Goal: Browse casually

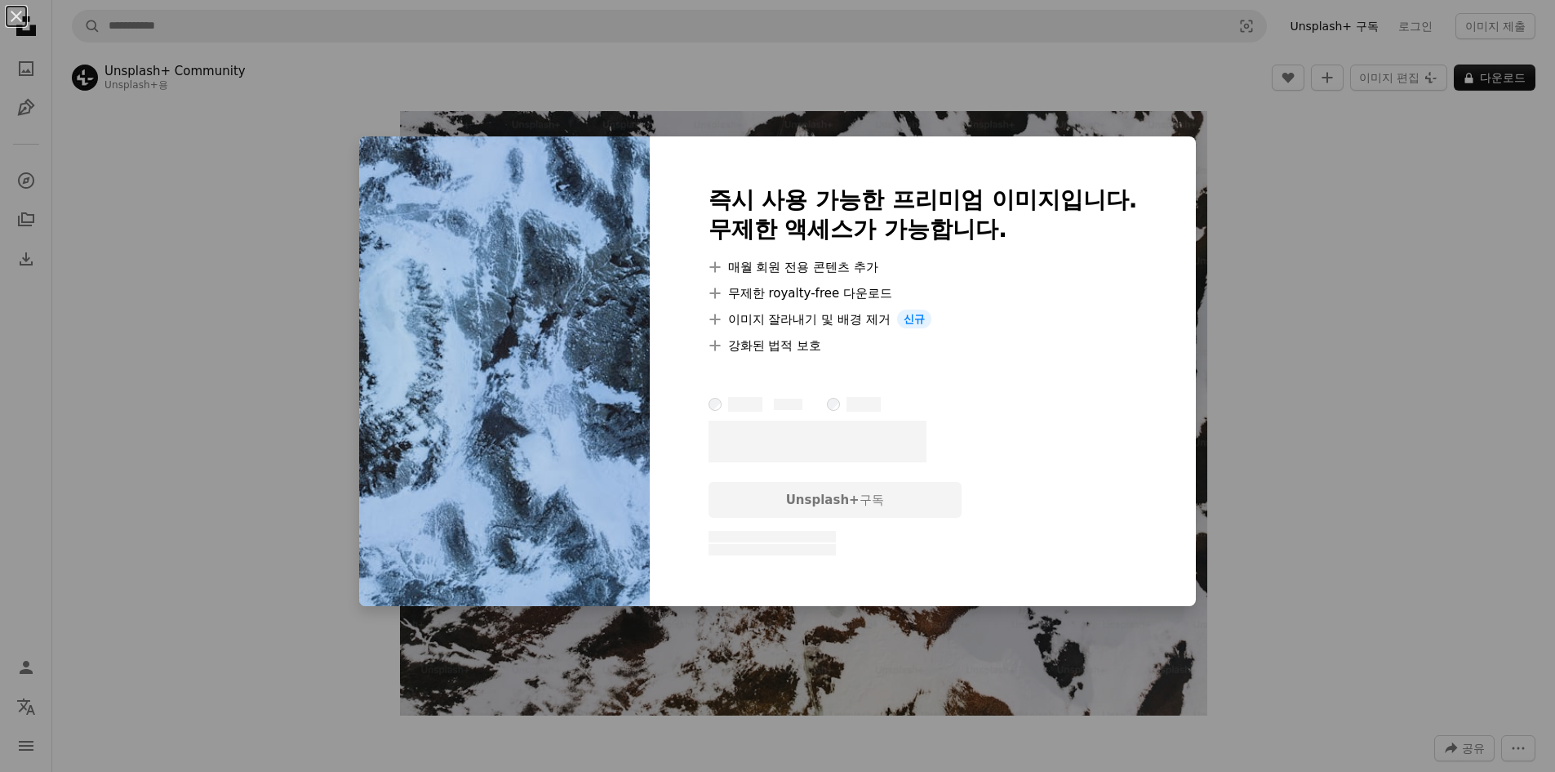
scroll to position [1143, 0]
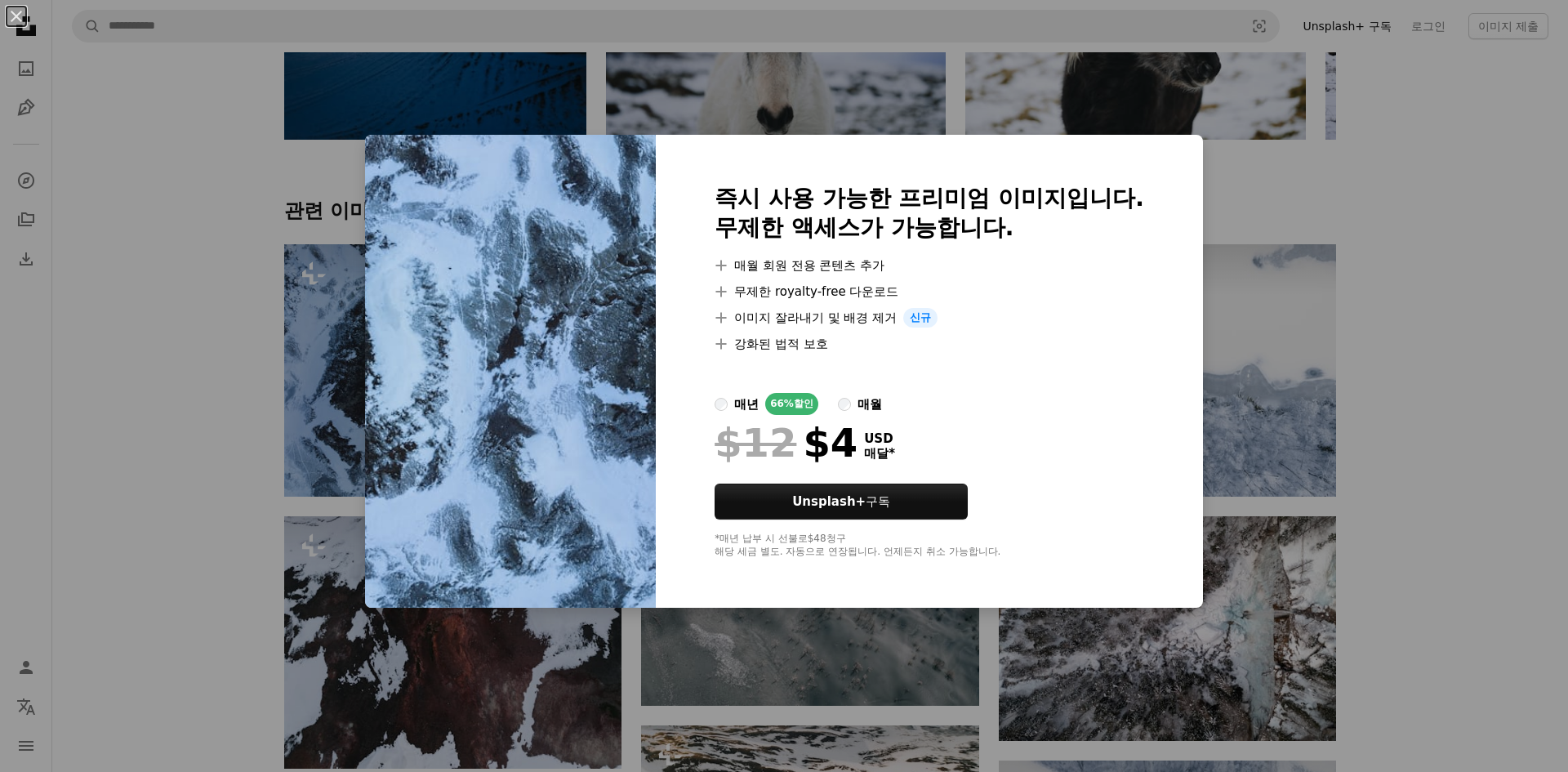
click at [1460, 375] on div "An X shape 즉시 사용 가능한 프리미엄 이미지입니다. 무제한 액세스가 가능합니다. A plus sign 매월 회원 전용 콘텐츠 추가 A…" at bounding box center [784, 386] width 1568 height 772
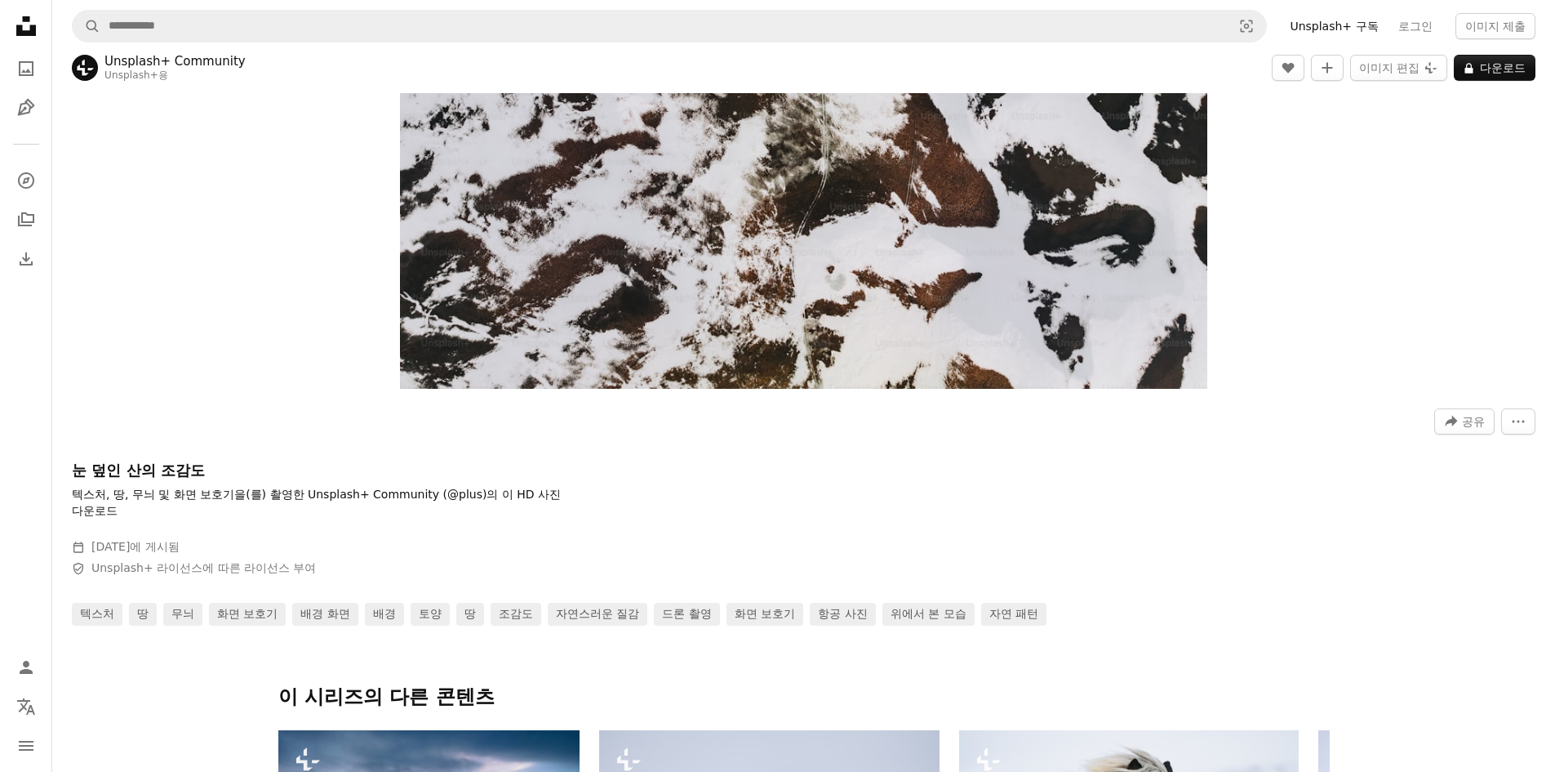
scroll to position [898, 0]
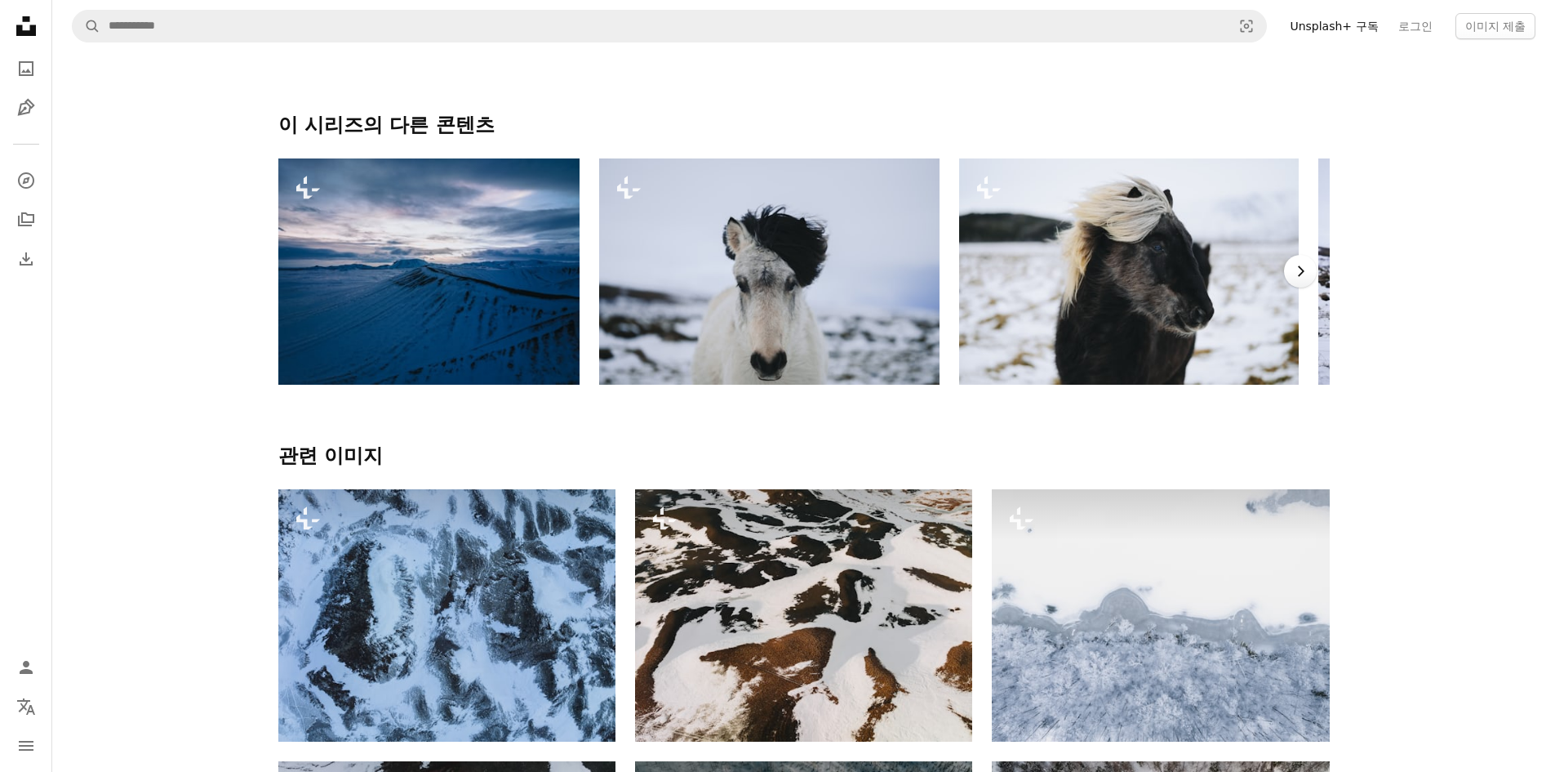
click at [1298, 279] on icon "Chevron right" at bounding box center [1300, 271] width 16 height 16
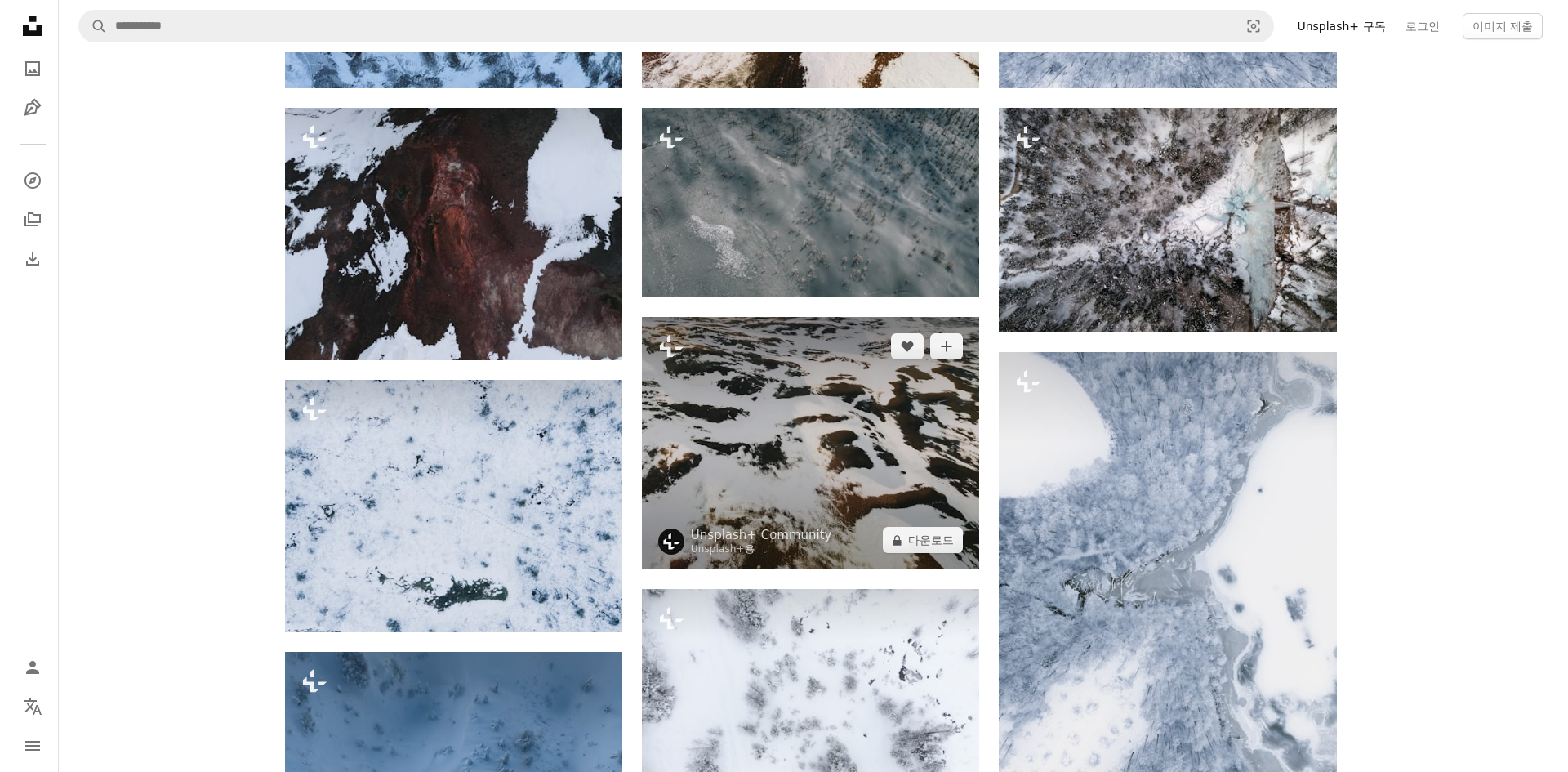
scroll to position [1714, 0]
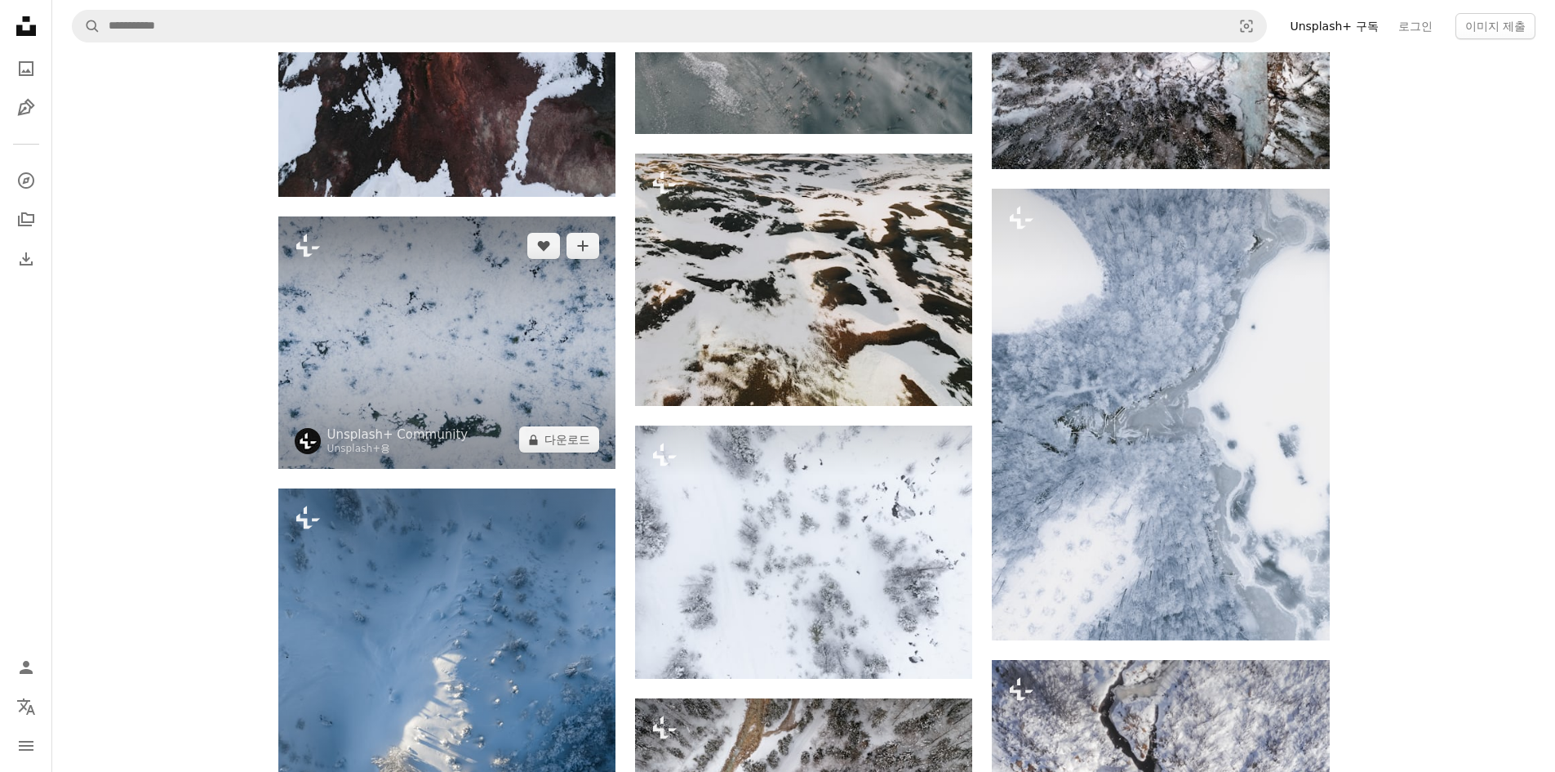
click at [434, 374] on img at bounding box center [446, 342] width 337 height 252
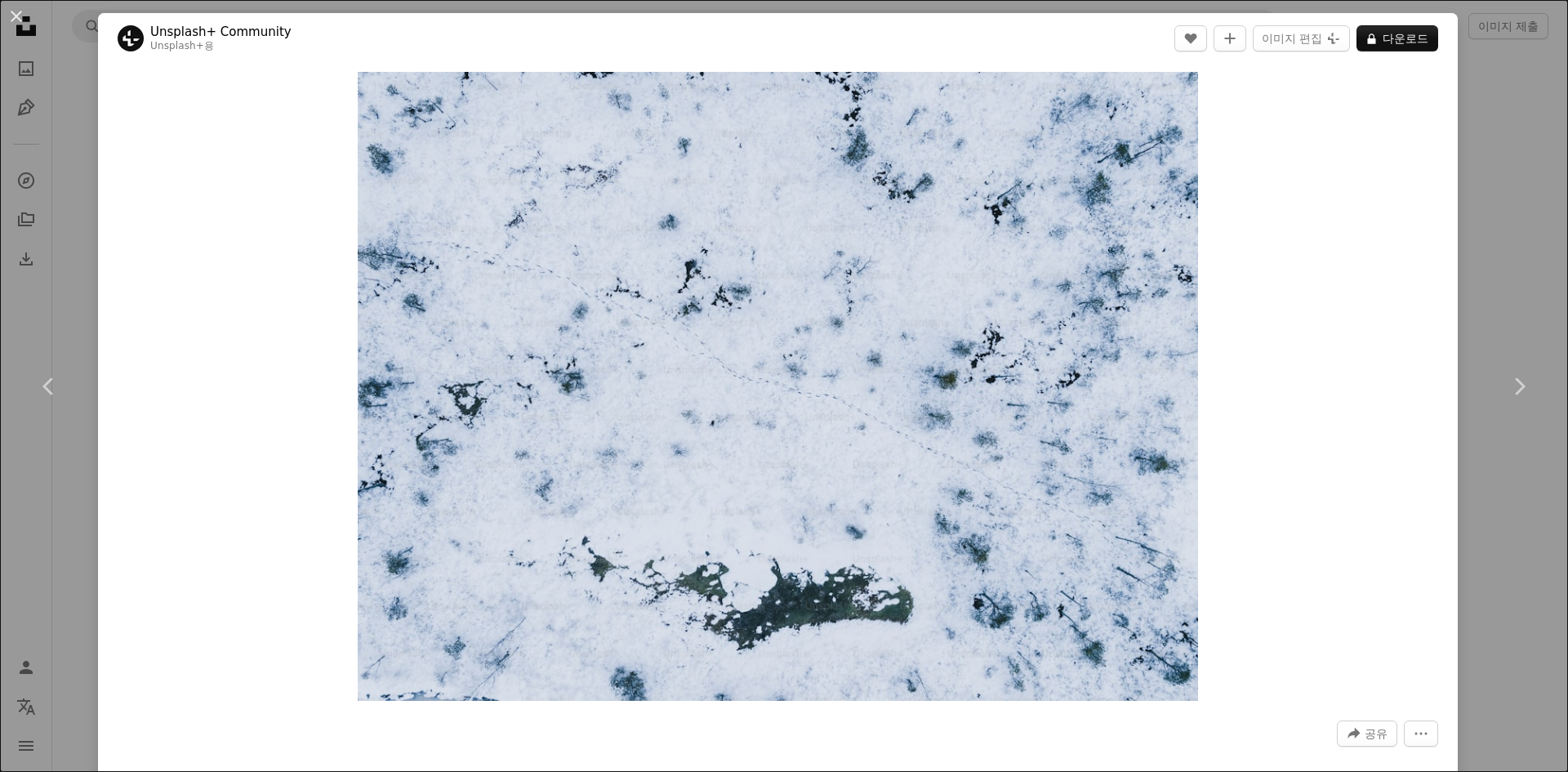
click at [1506, 87] on div "An X shape Chevron left Chevron right Unsplash+ Community Unsplash+ 용 A heart A…" at bounding box center [784, 386] width 1568 height 772
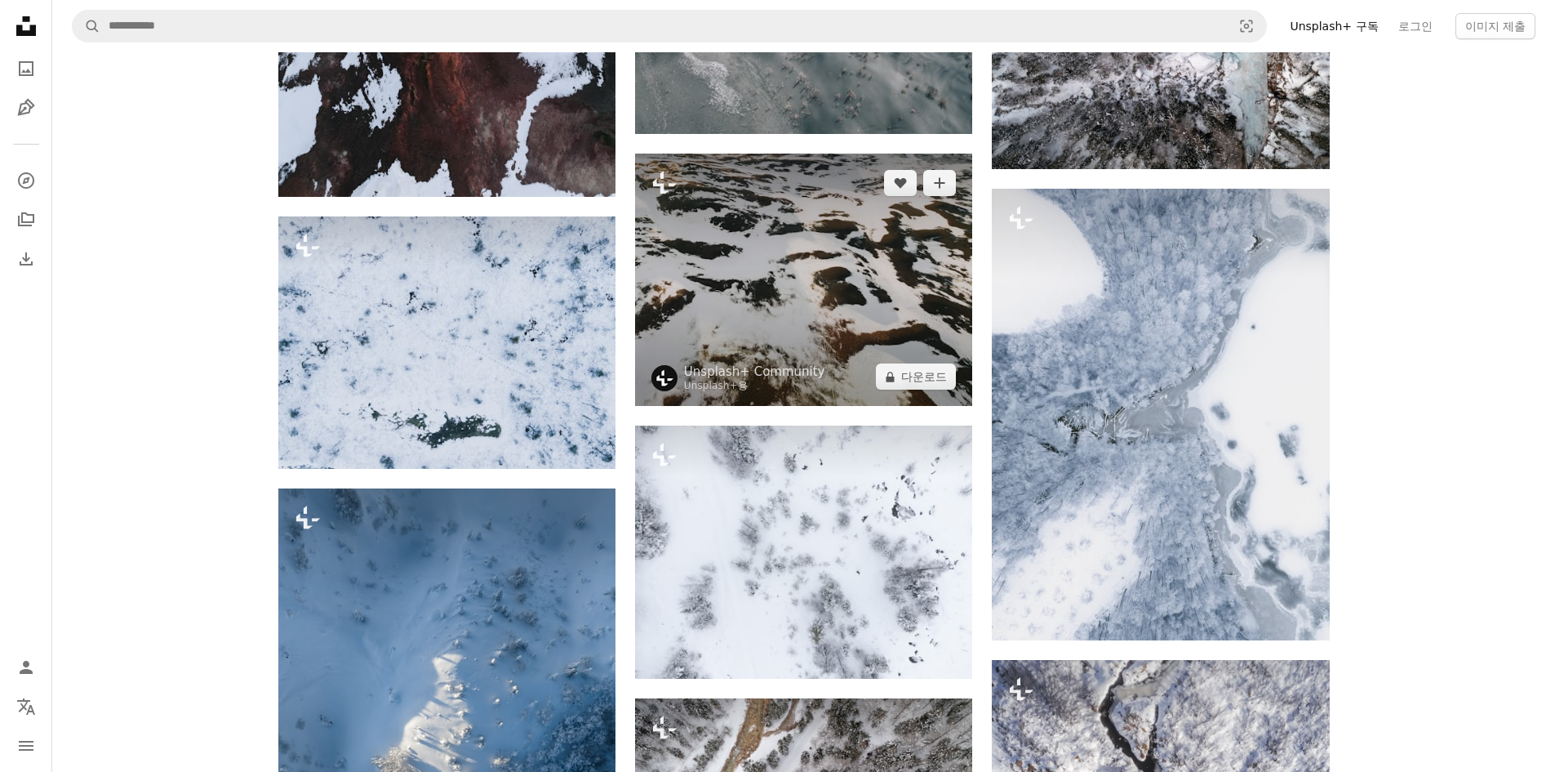
click at [867, 273] on img at bounding box center [803, 279] width 337 height 252
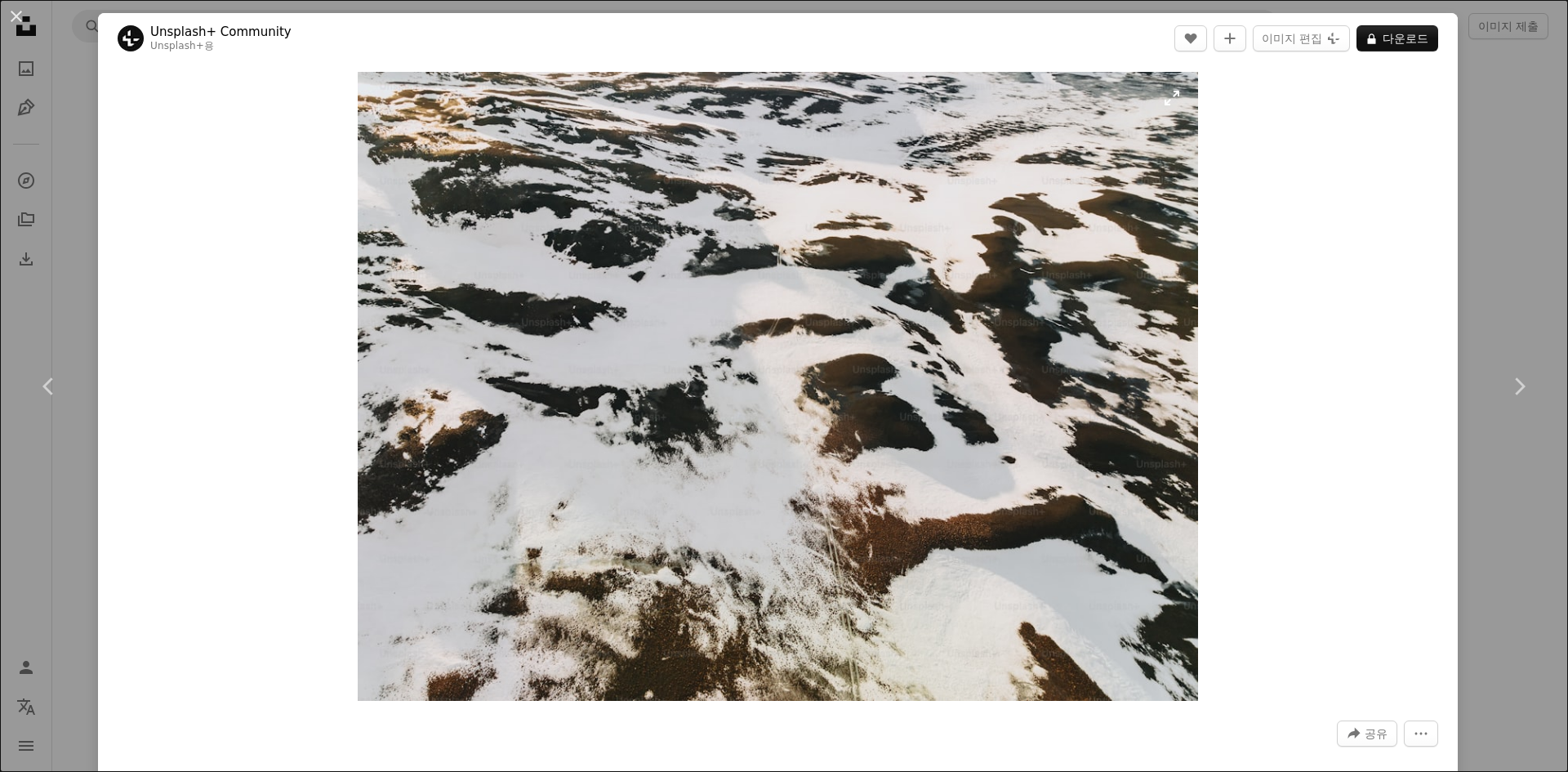
click at [1165, 95] on img "이 이미지 확대" at bounding box center [777, 386] width 839 height 629
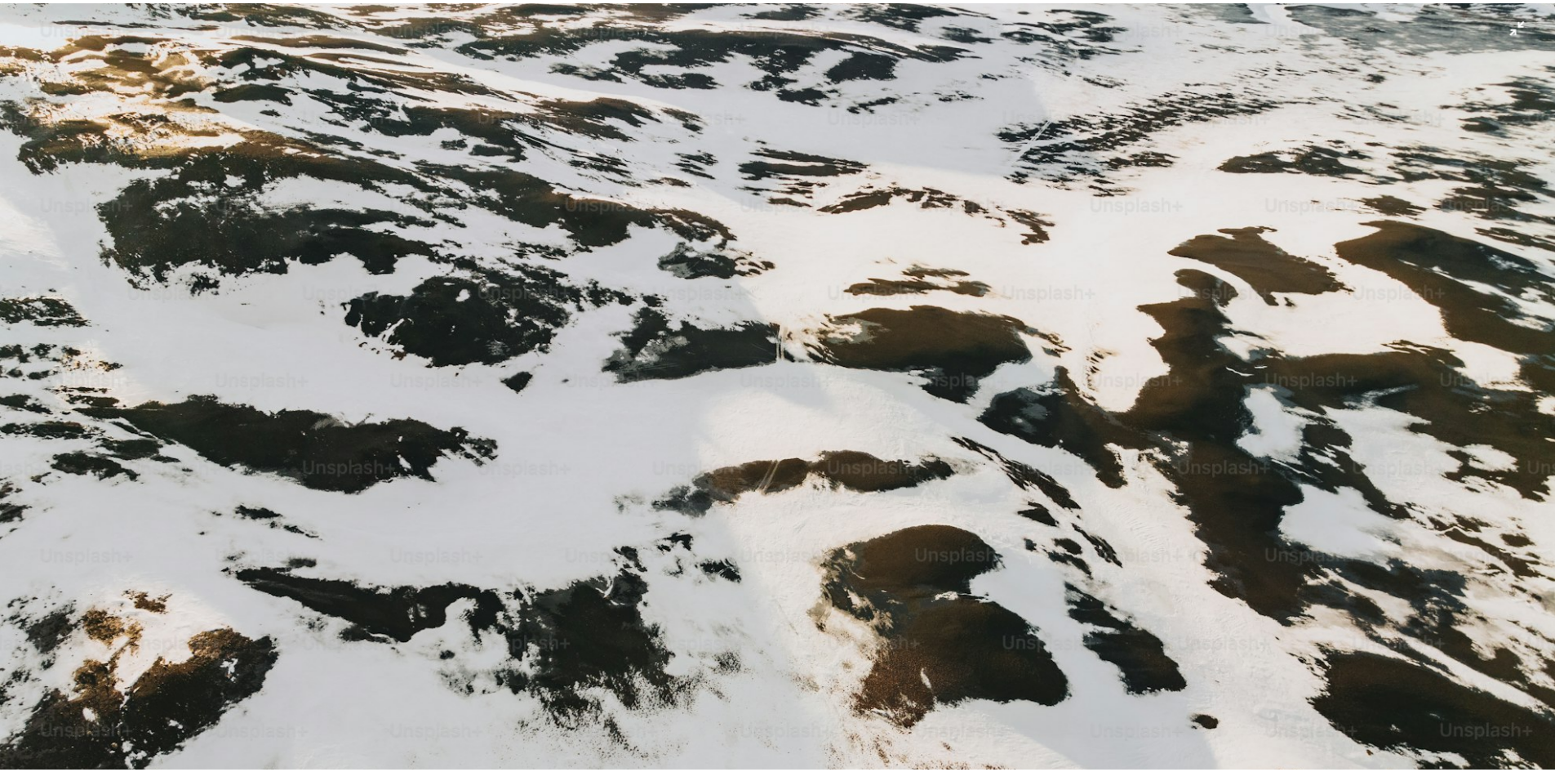
scroll to position [193, 0]
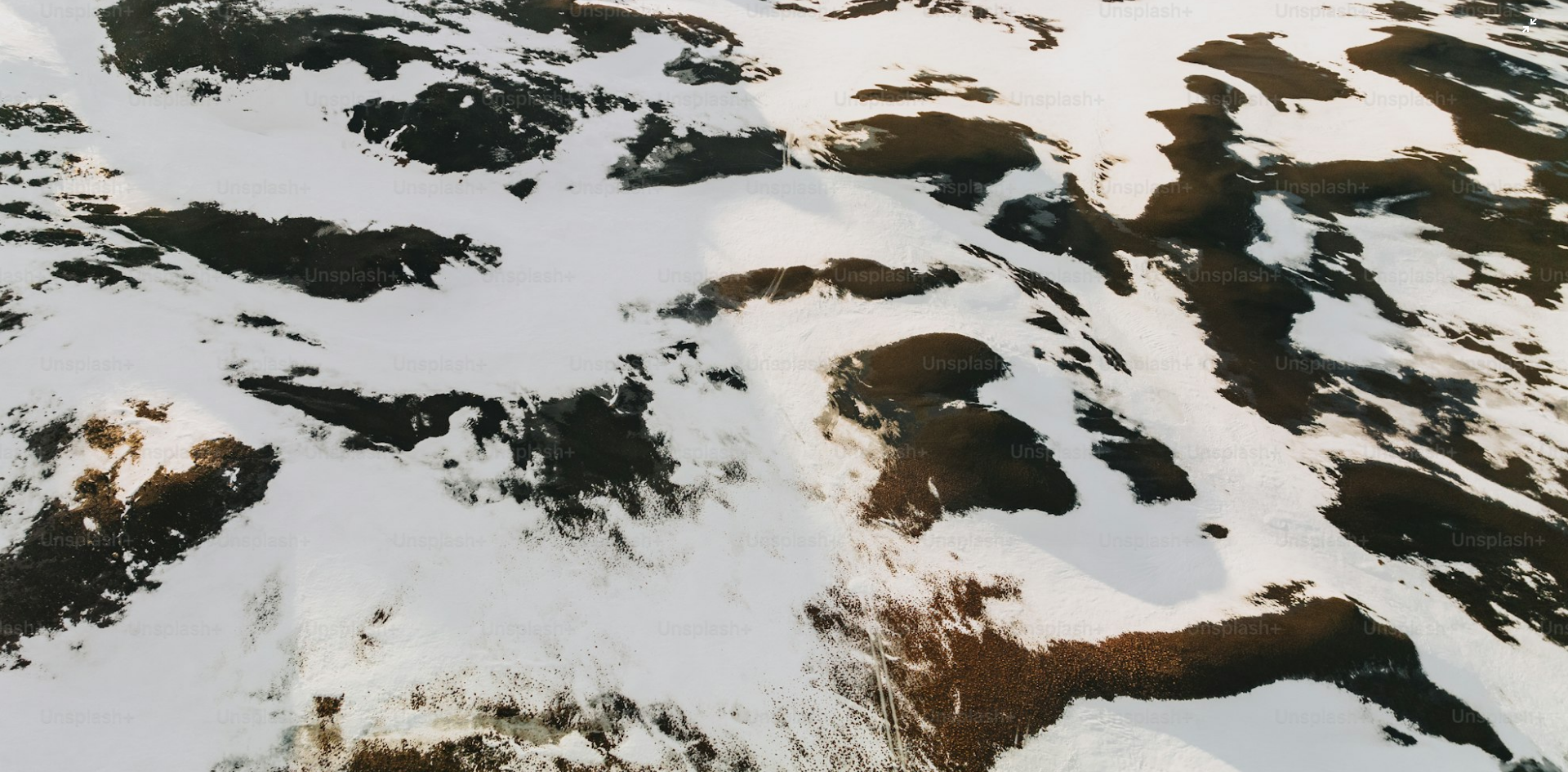
click at [1519, 18] on img "이 이미지 축소" at bounding box center [783, 394] width 1569 height 1175
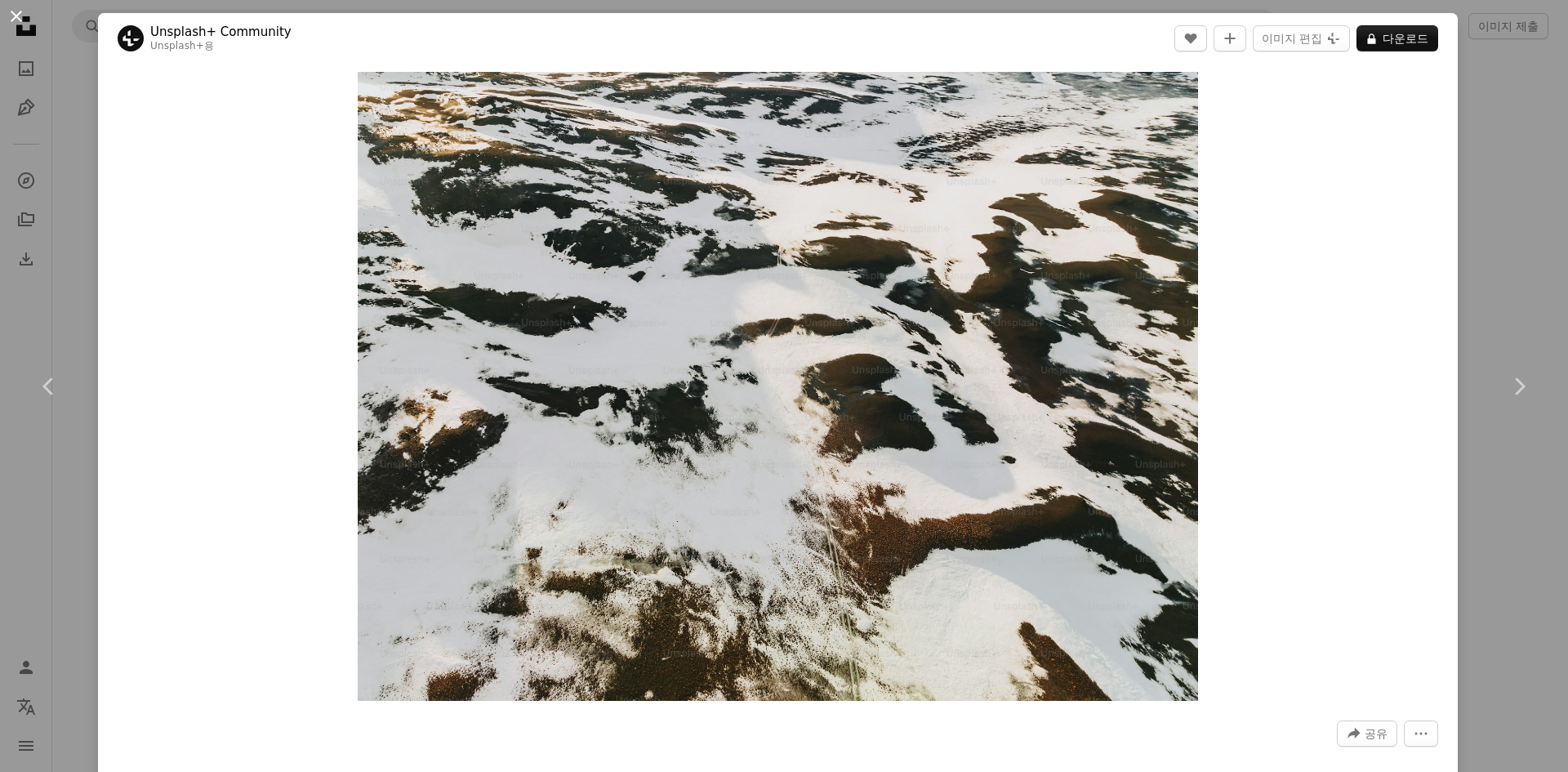
click at [13, 18] on button "An X shape" at bounding box center [17, 17] width 20 height 20
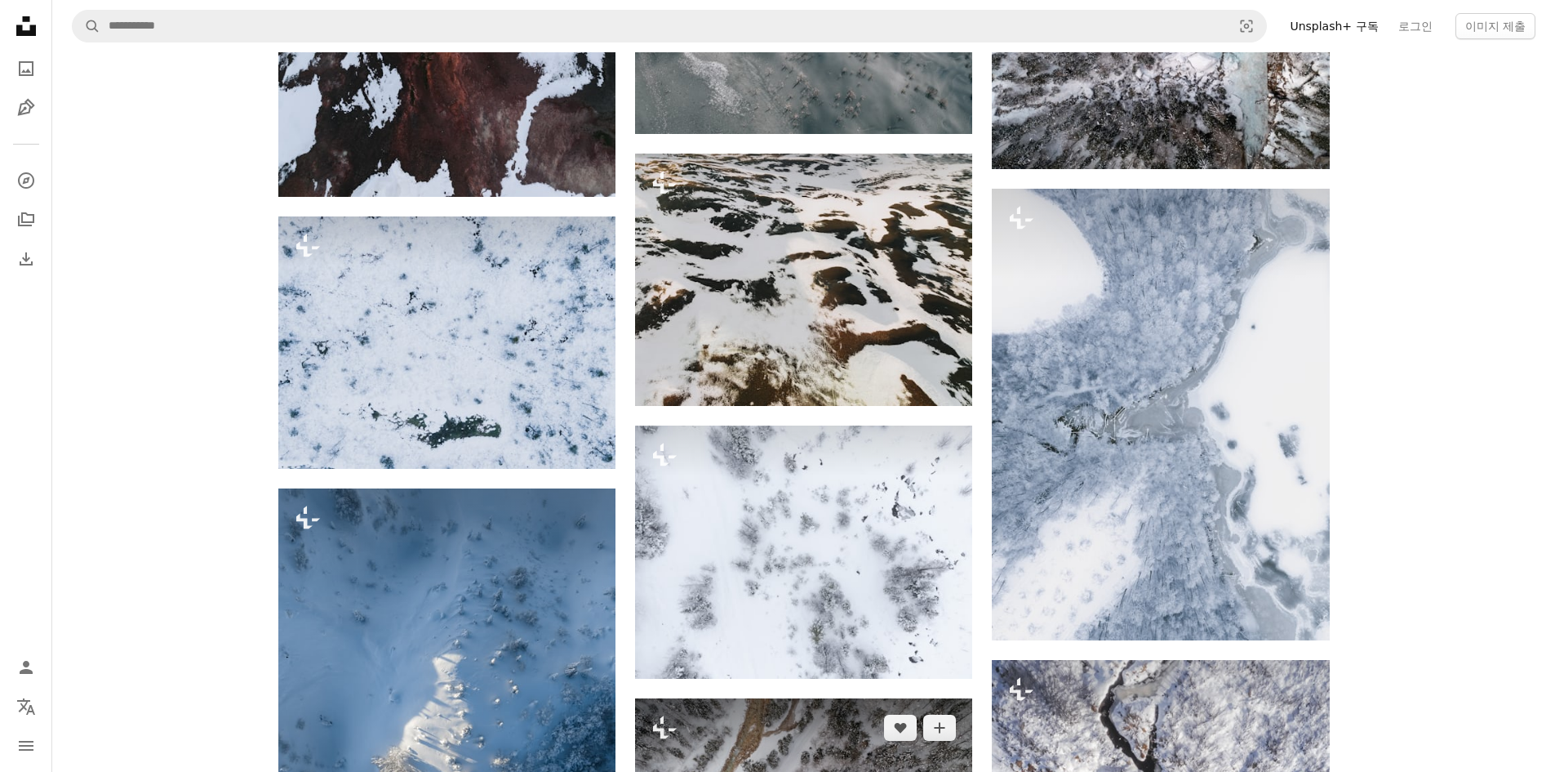
scroll to position [2041, 0]
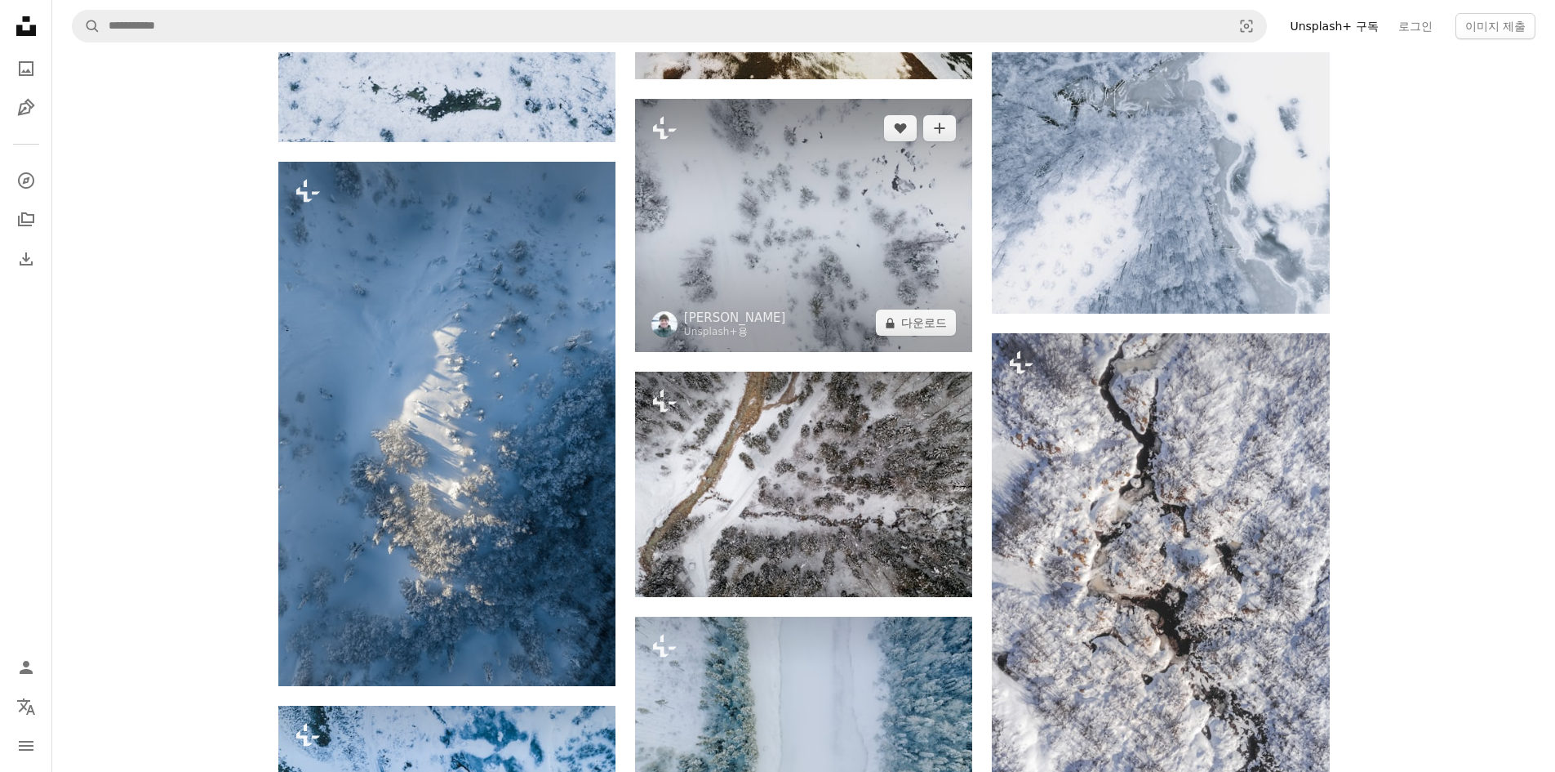
click at [885, 278] on img at bounding box center [803, 225] width 337 height 253
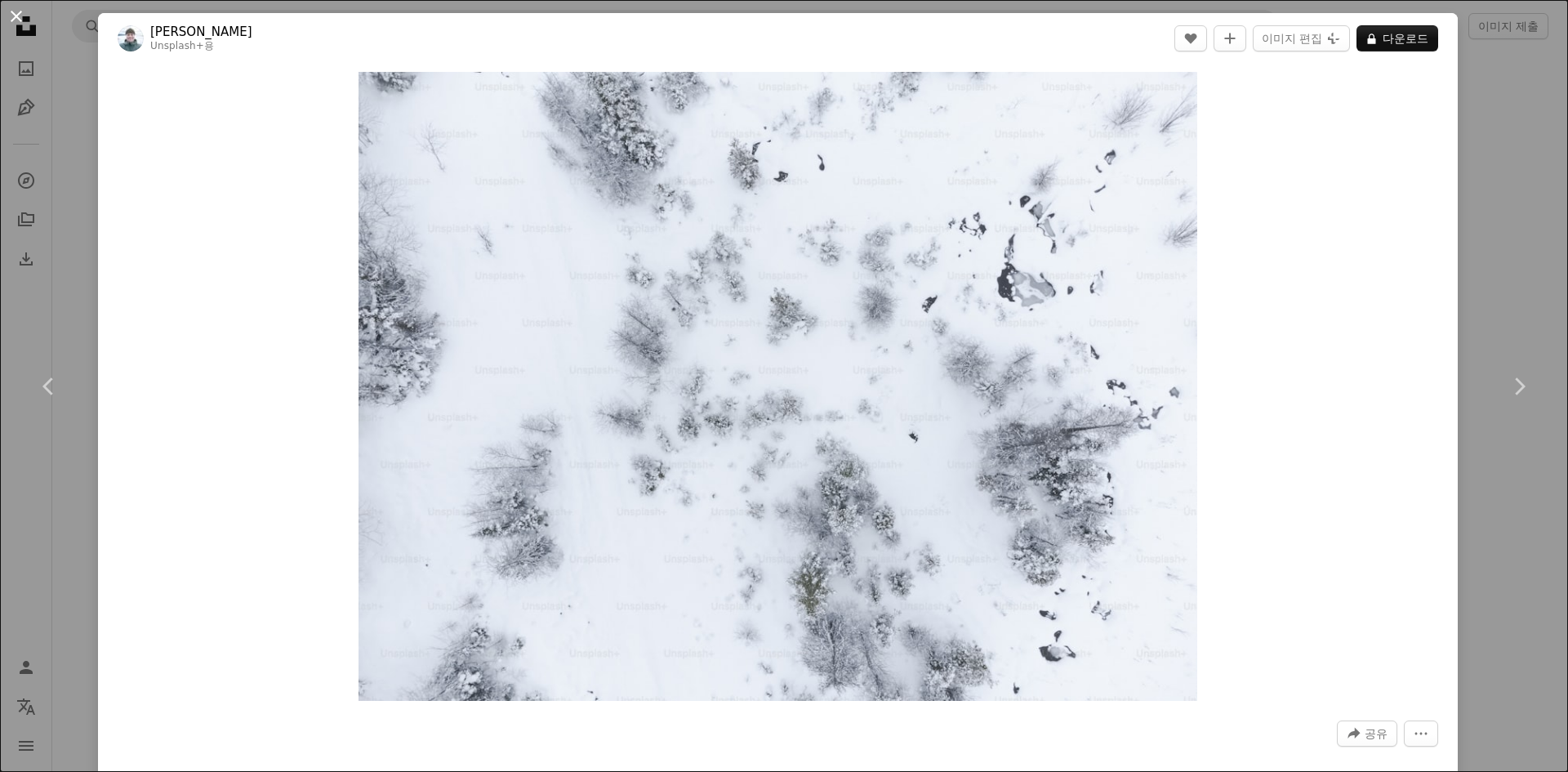
click at [26, 12] on button "An X shape" at bounding box center [17, 17] width 20 height 20
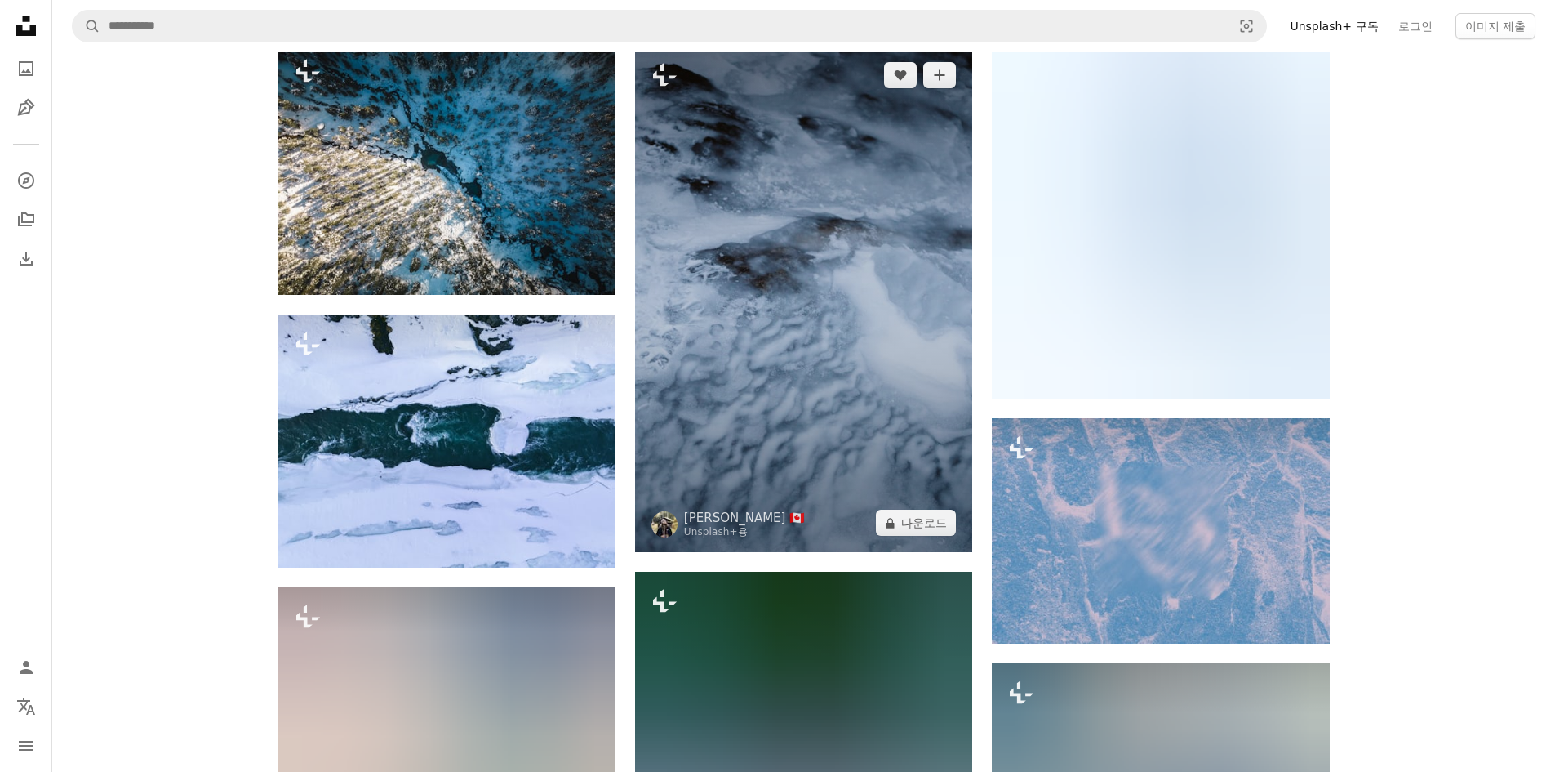
scroll to position [7511, 0]
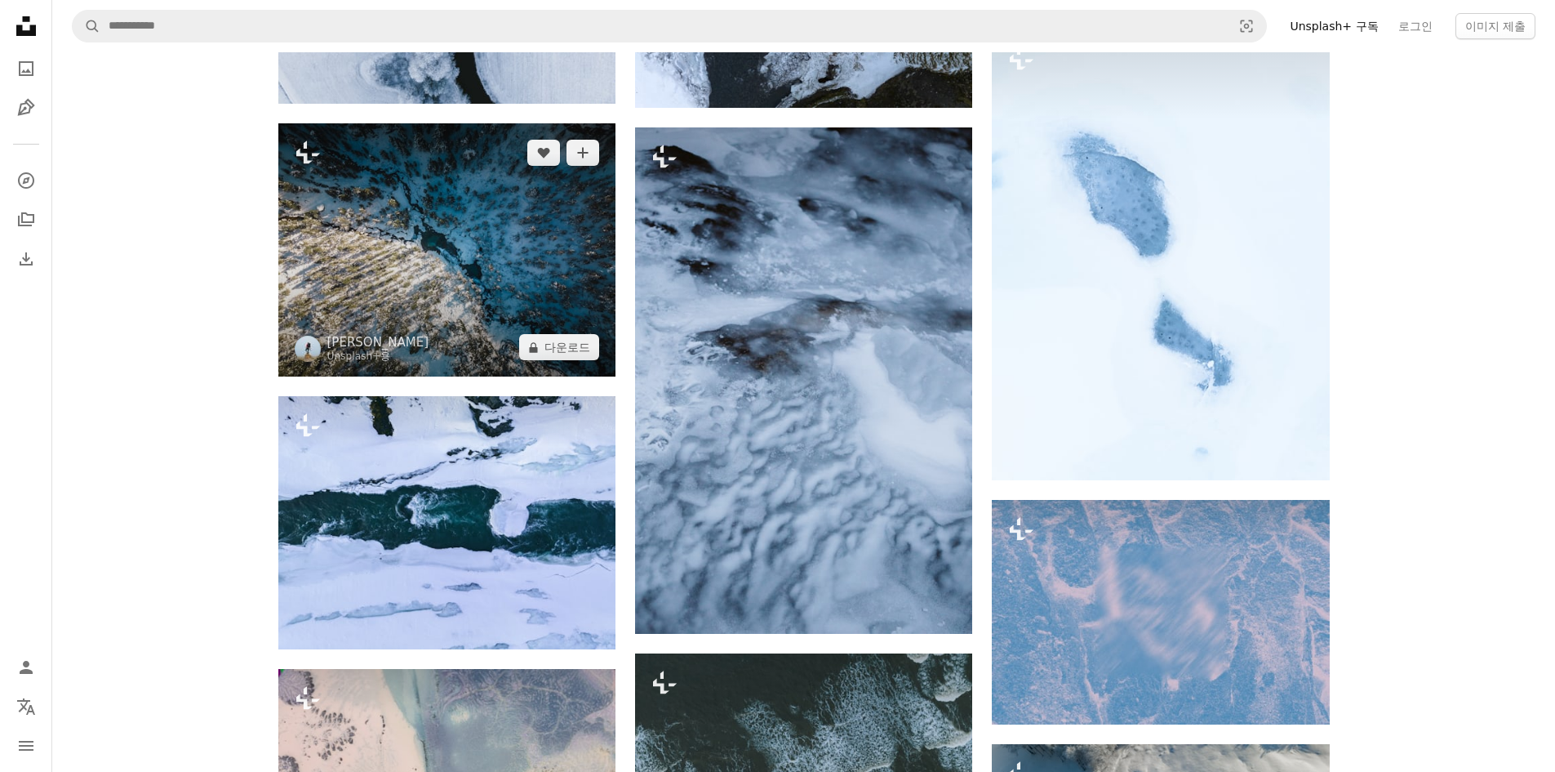
click at [485, 249] on img at bounding box center [446, 249] width 337 height 253
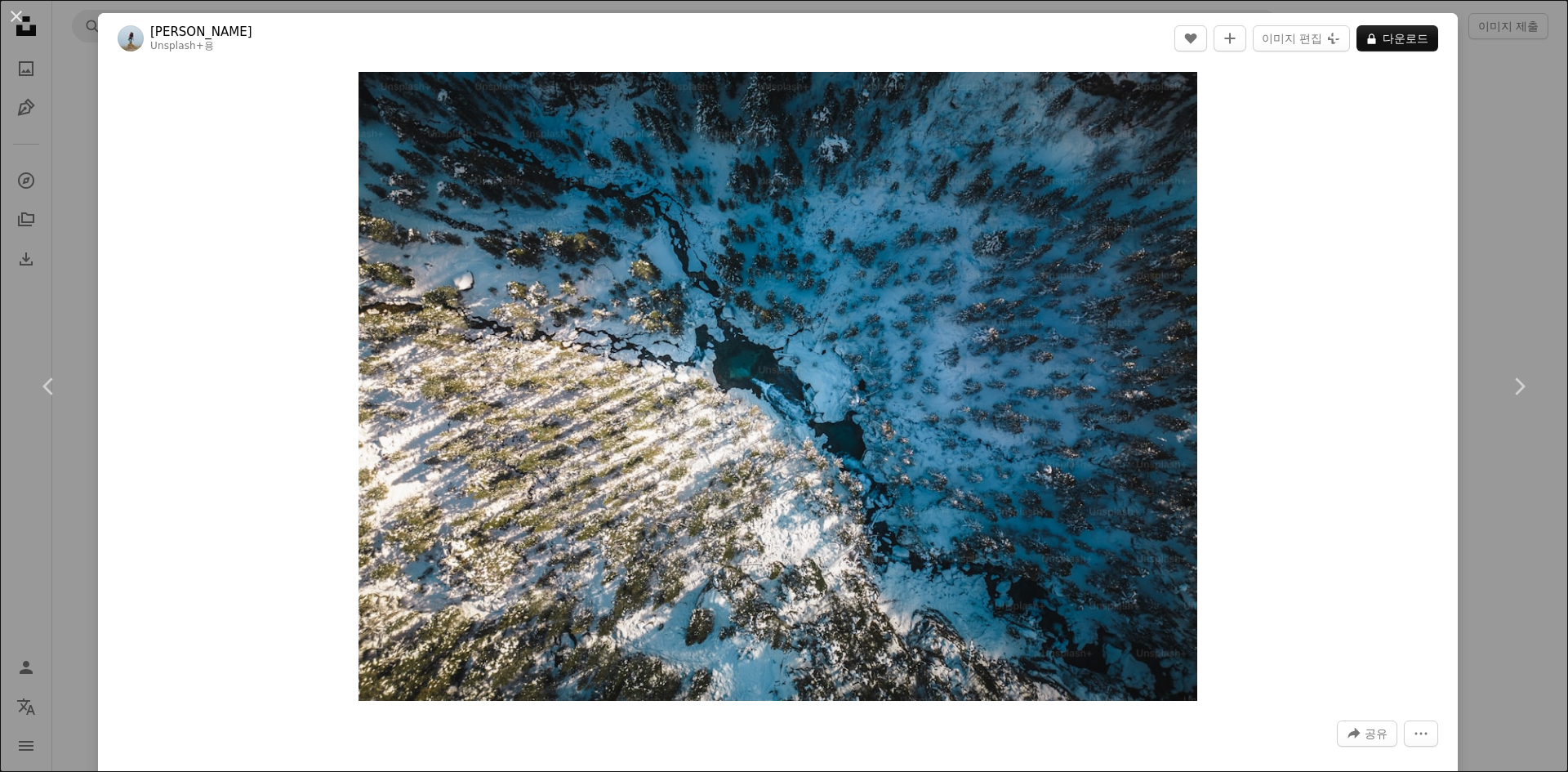
drag, startPoint x: 11, startPoint y: 11, endPoint x: 42, endPoint y: 30, distance: 36.3
click at [11, 11] on button "An X shape" at bounding box center [17, 17] width 20 height 20
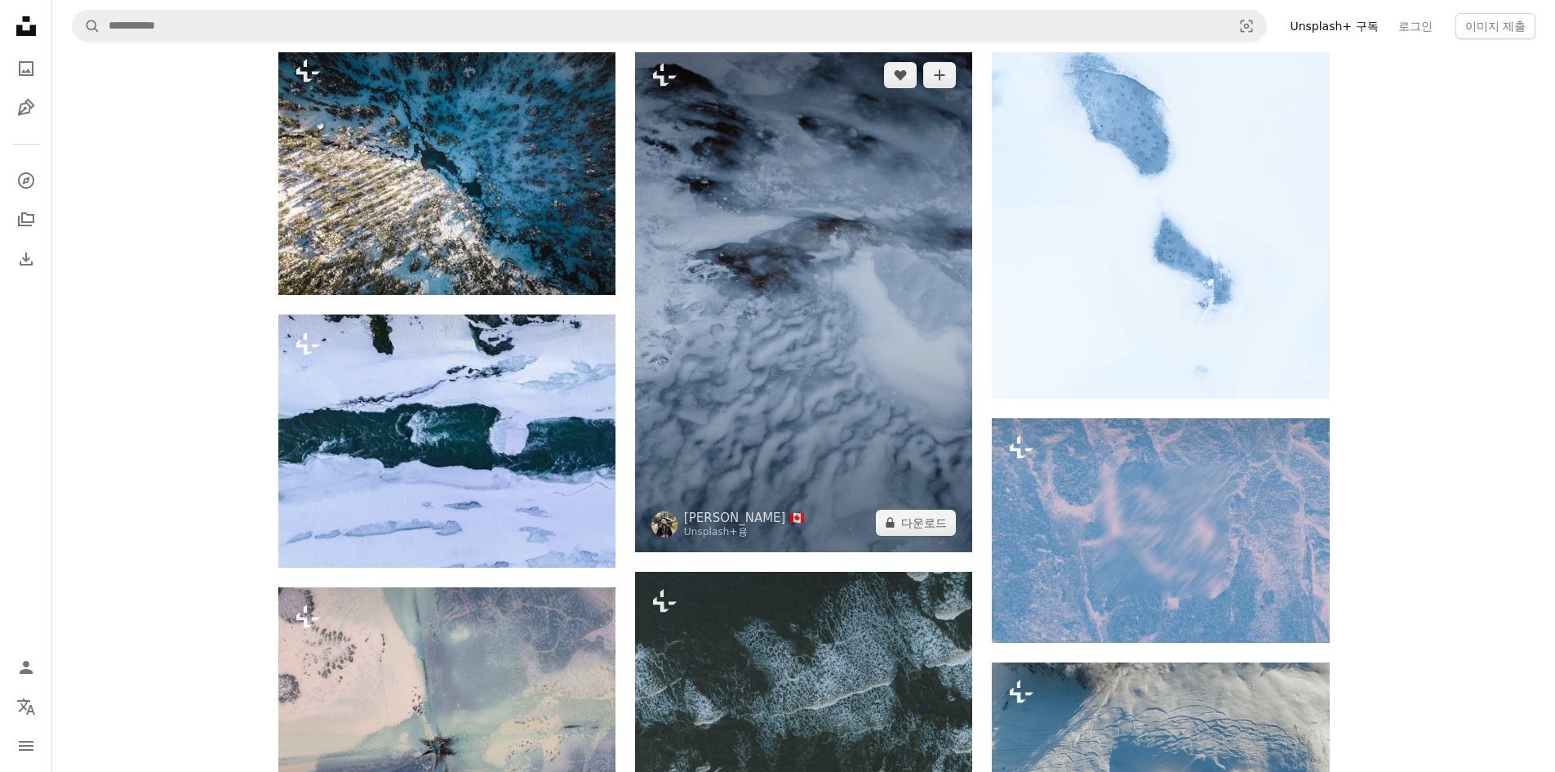
scroll to position [7756, 0]
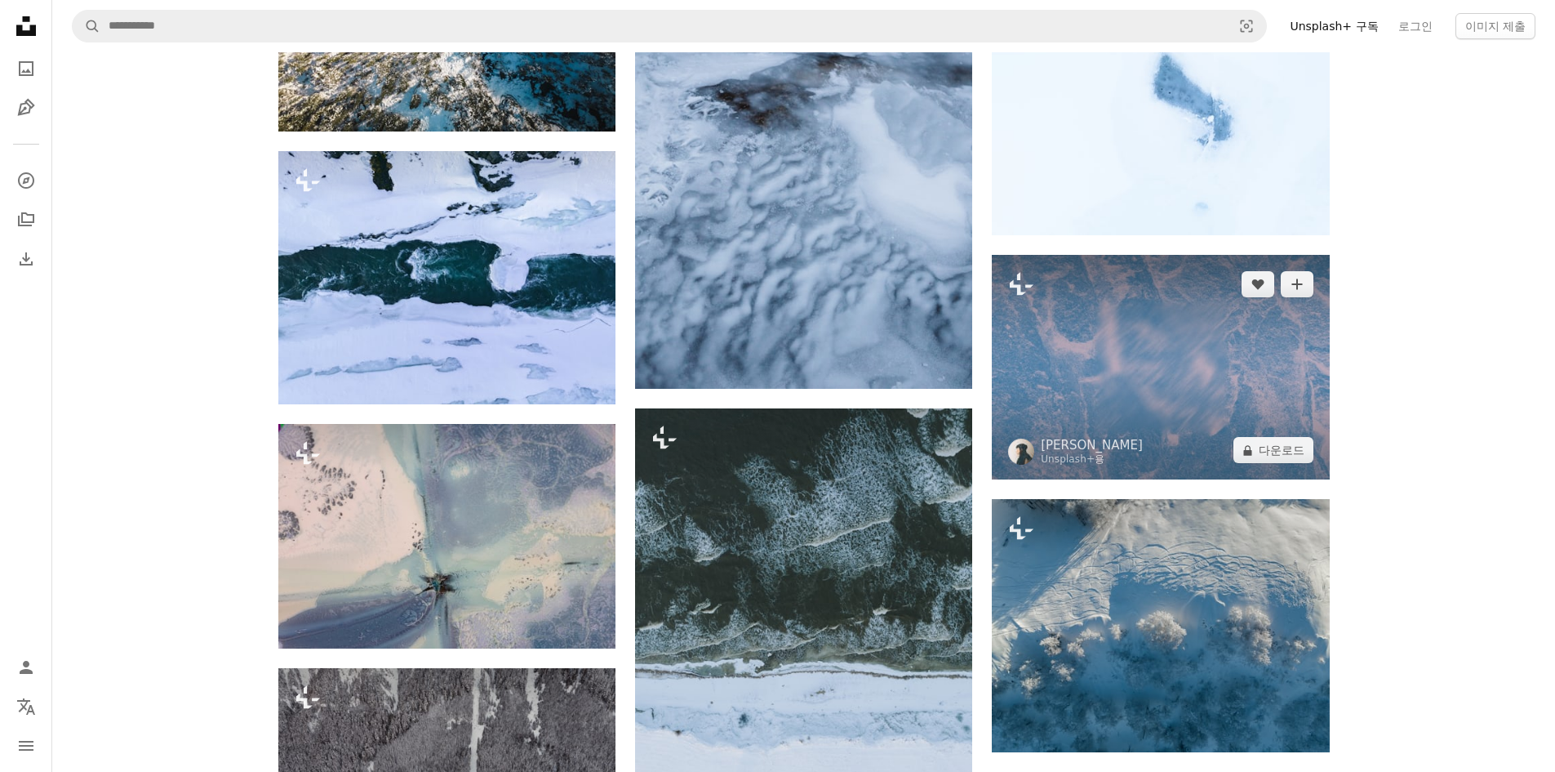
click at [1239, 336] on img at bounding box center [1160, 367] width 337 height 225
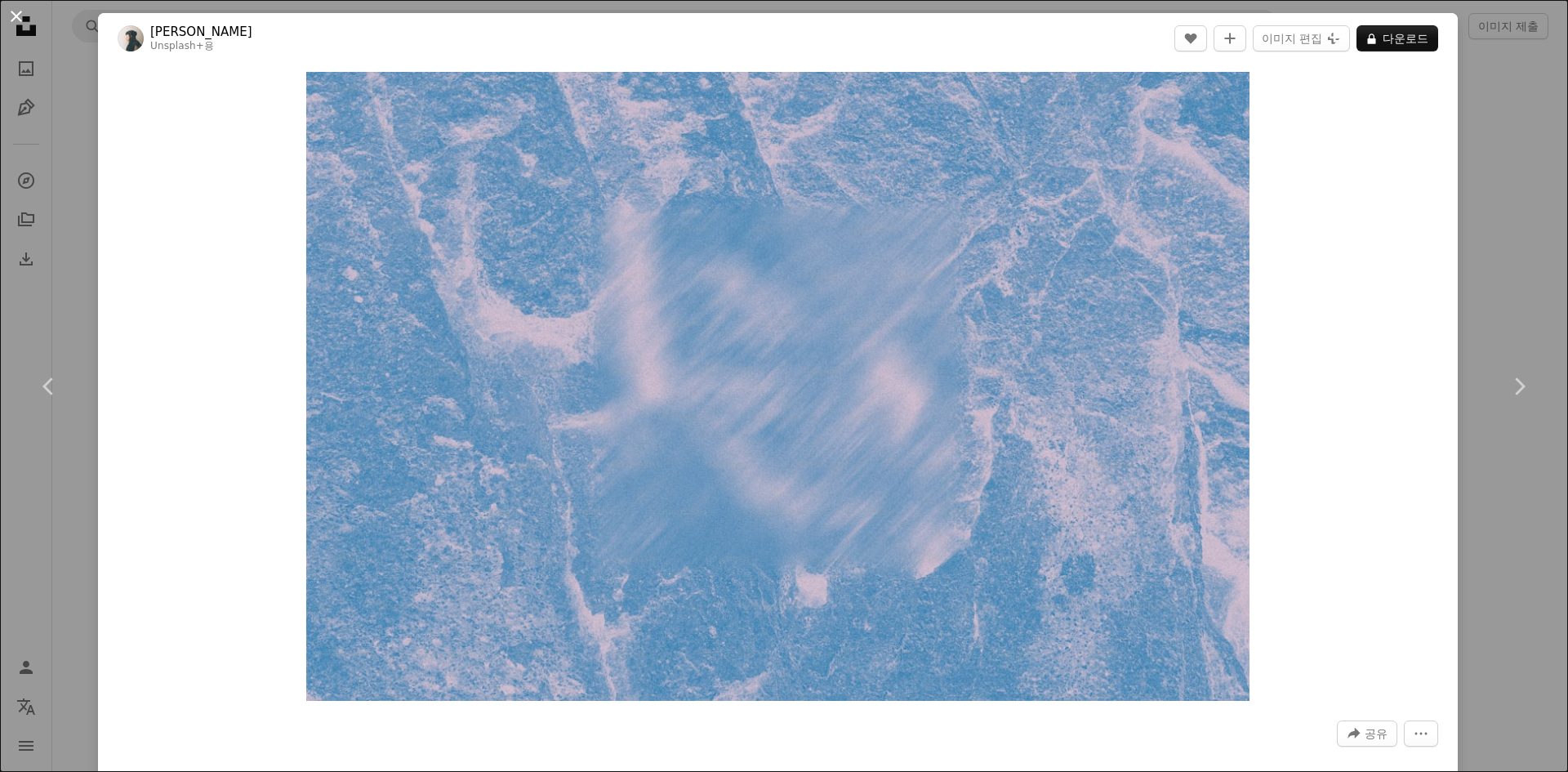
click at [16, 15] on button "An X shape" at bounding box center [17, 17] width 20 height 20
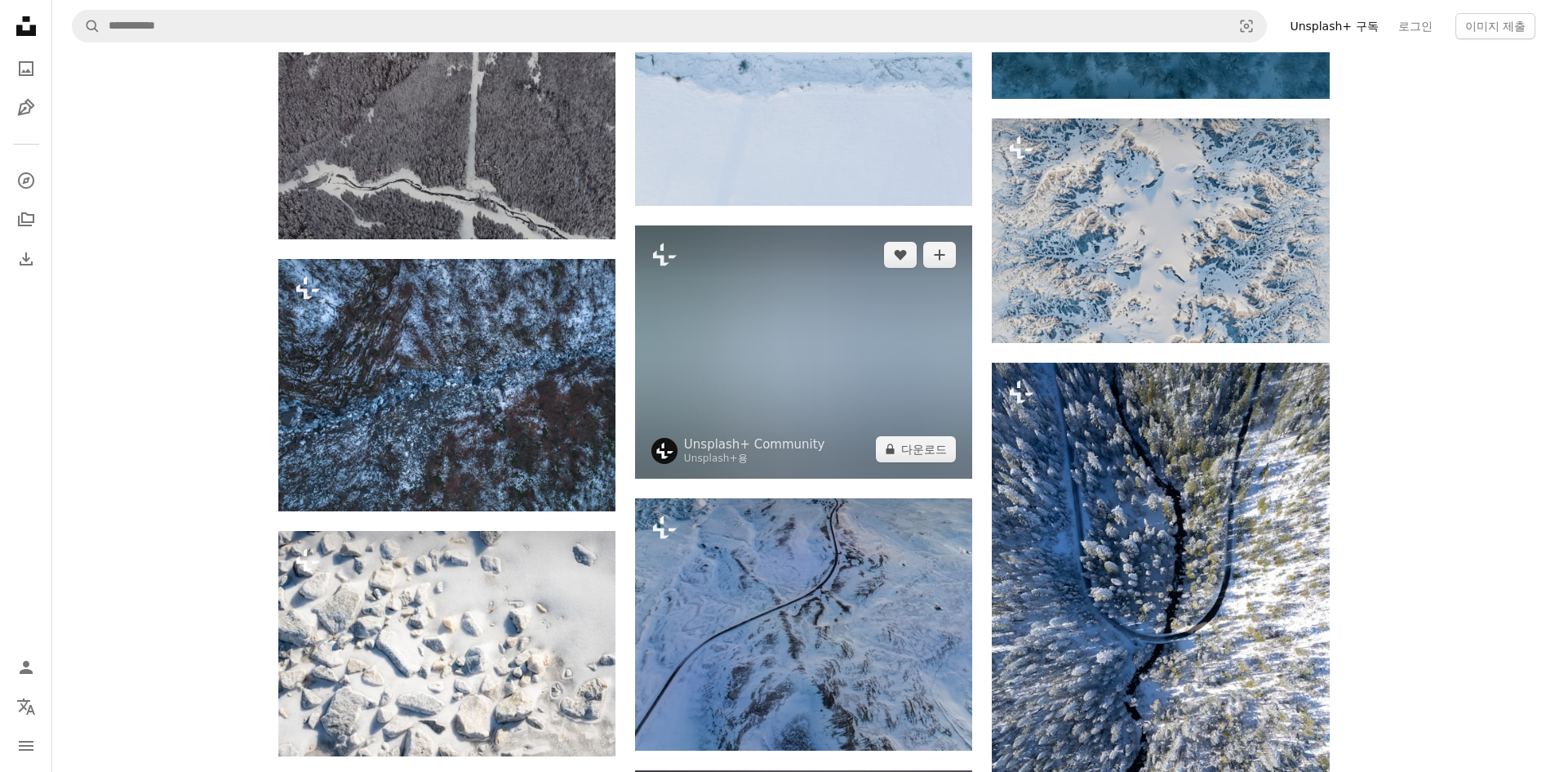
scroll to position [8491, 0]
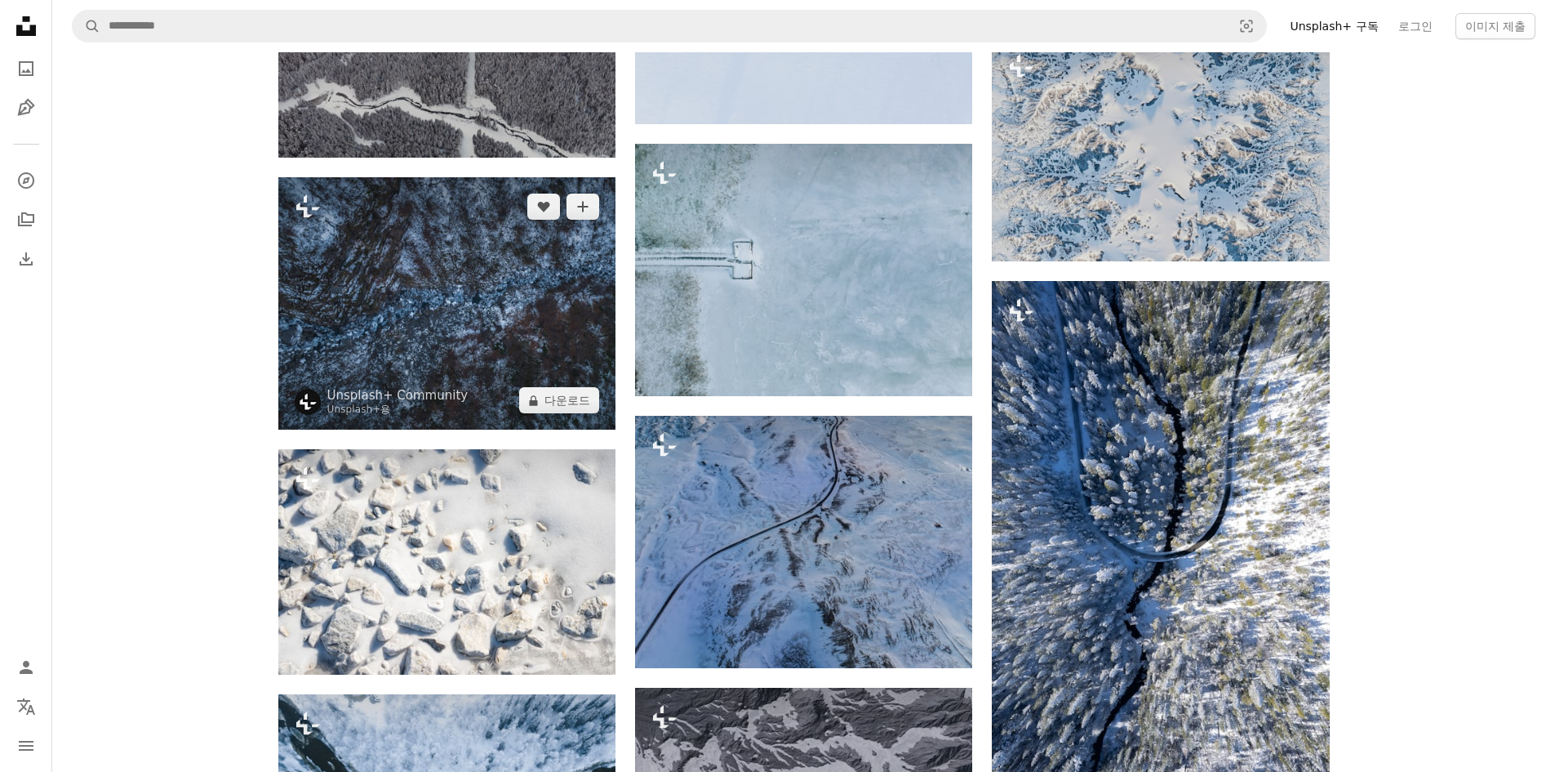
click at [523, 324] on img at bounding box center [446, 303] width 337 height 252
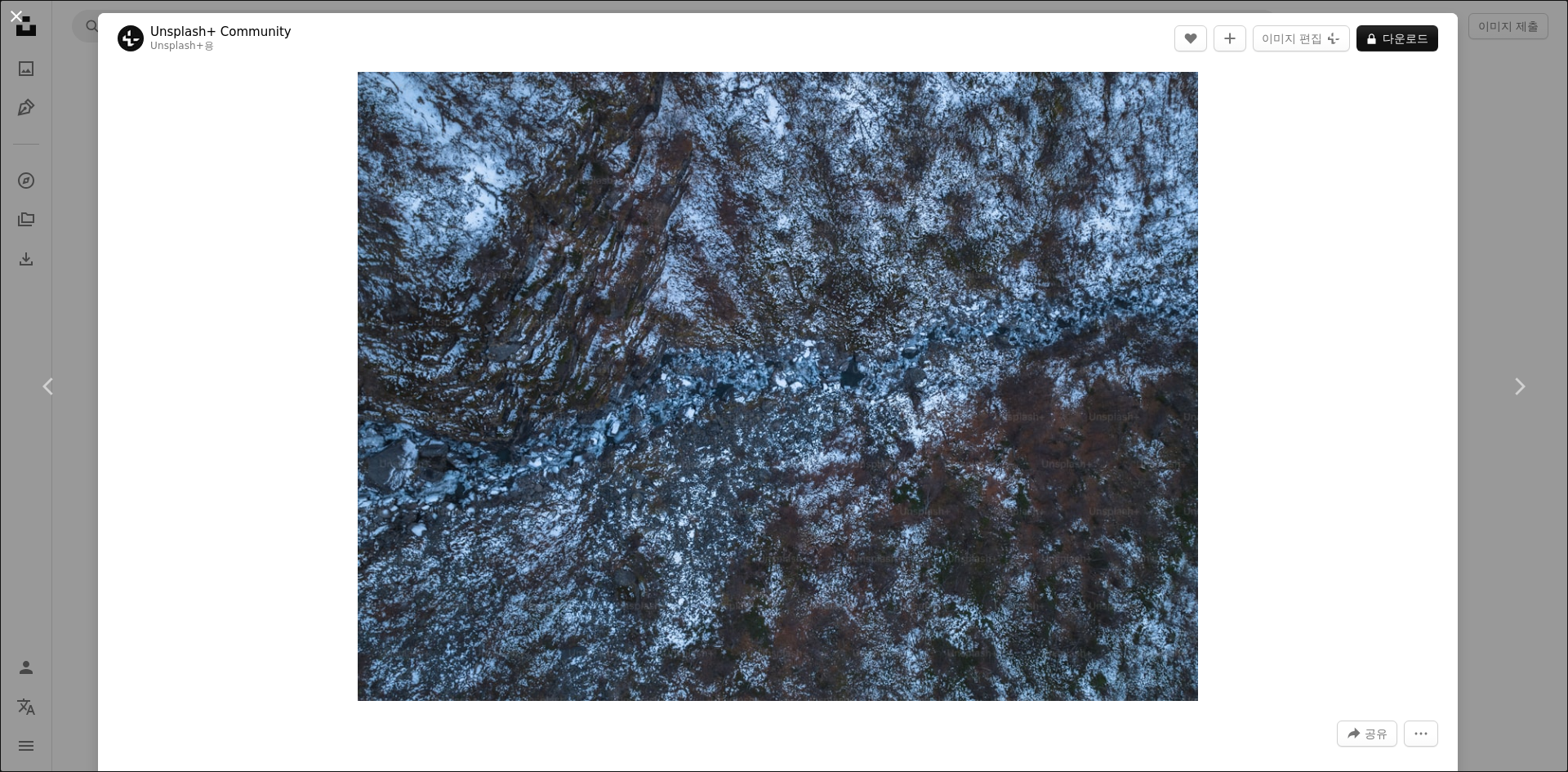
click at [17, 19] on button "An X shape" at bounding box center [17, 17] width 20 height 20
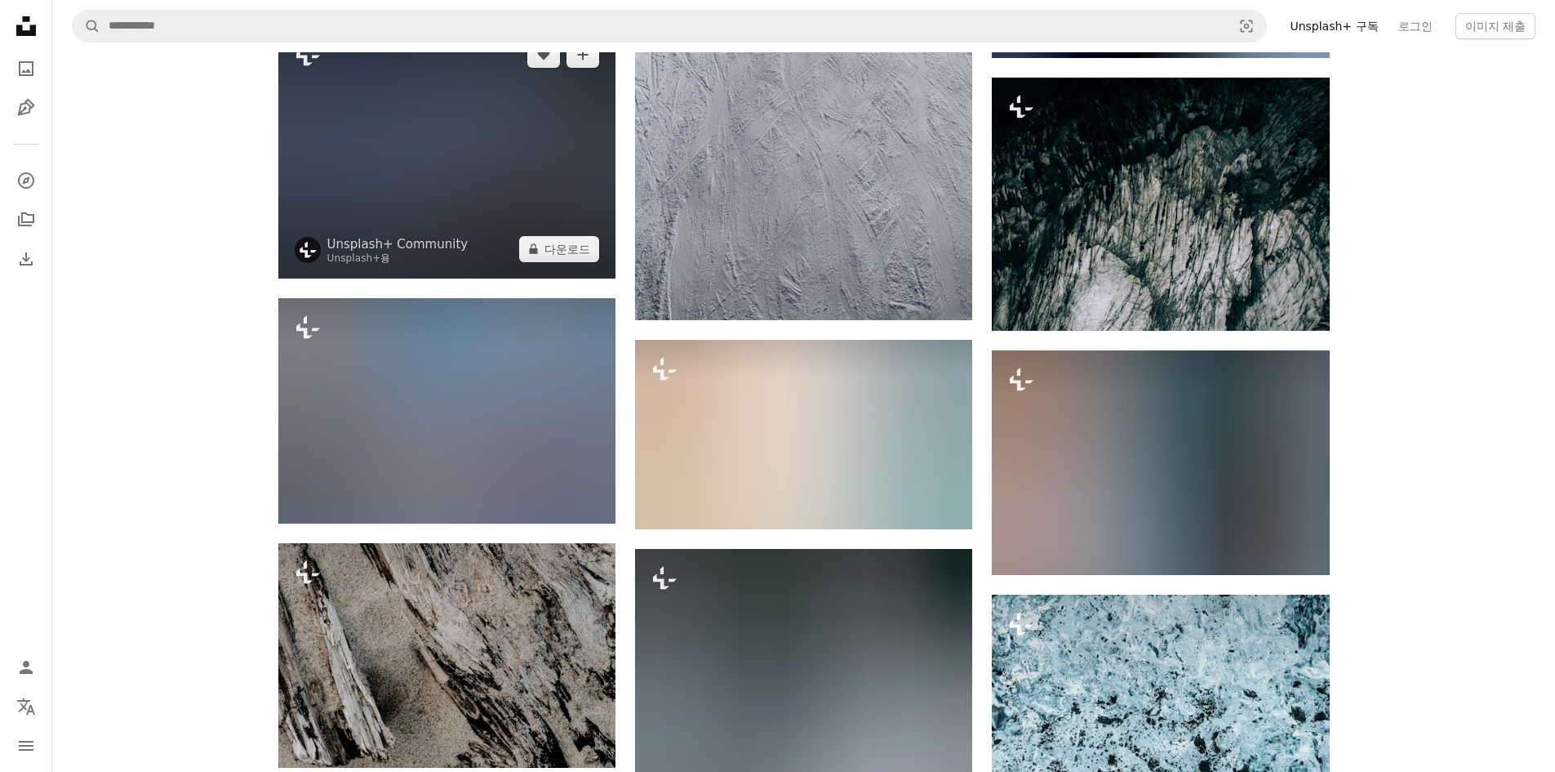
scroll to position [22228, 0]
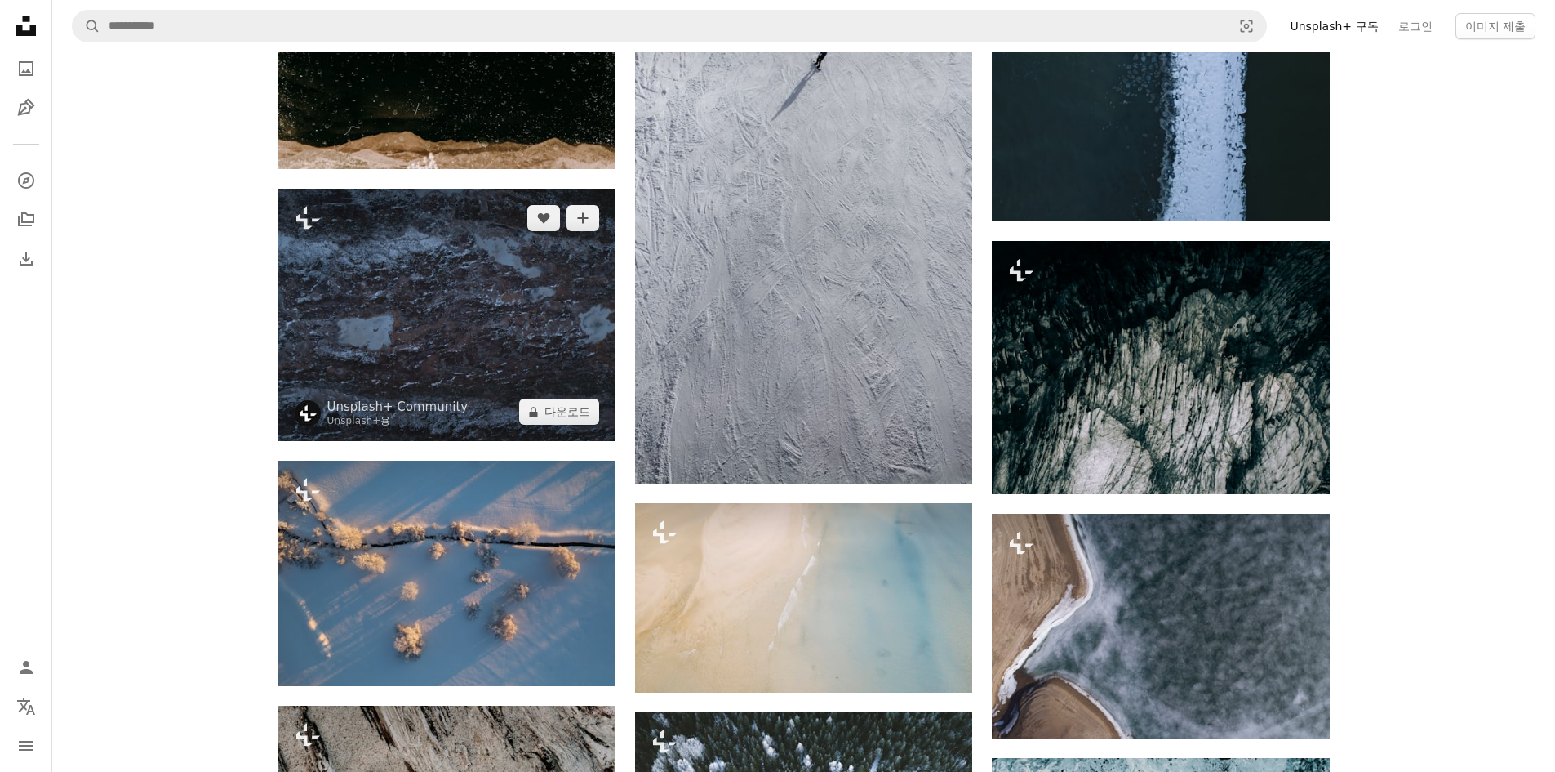
click at [541, 342] on img at bounding box center [446, 315] width 337 height 252
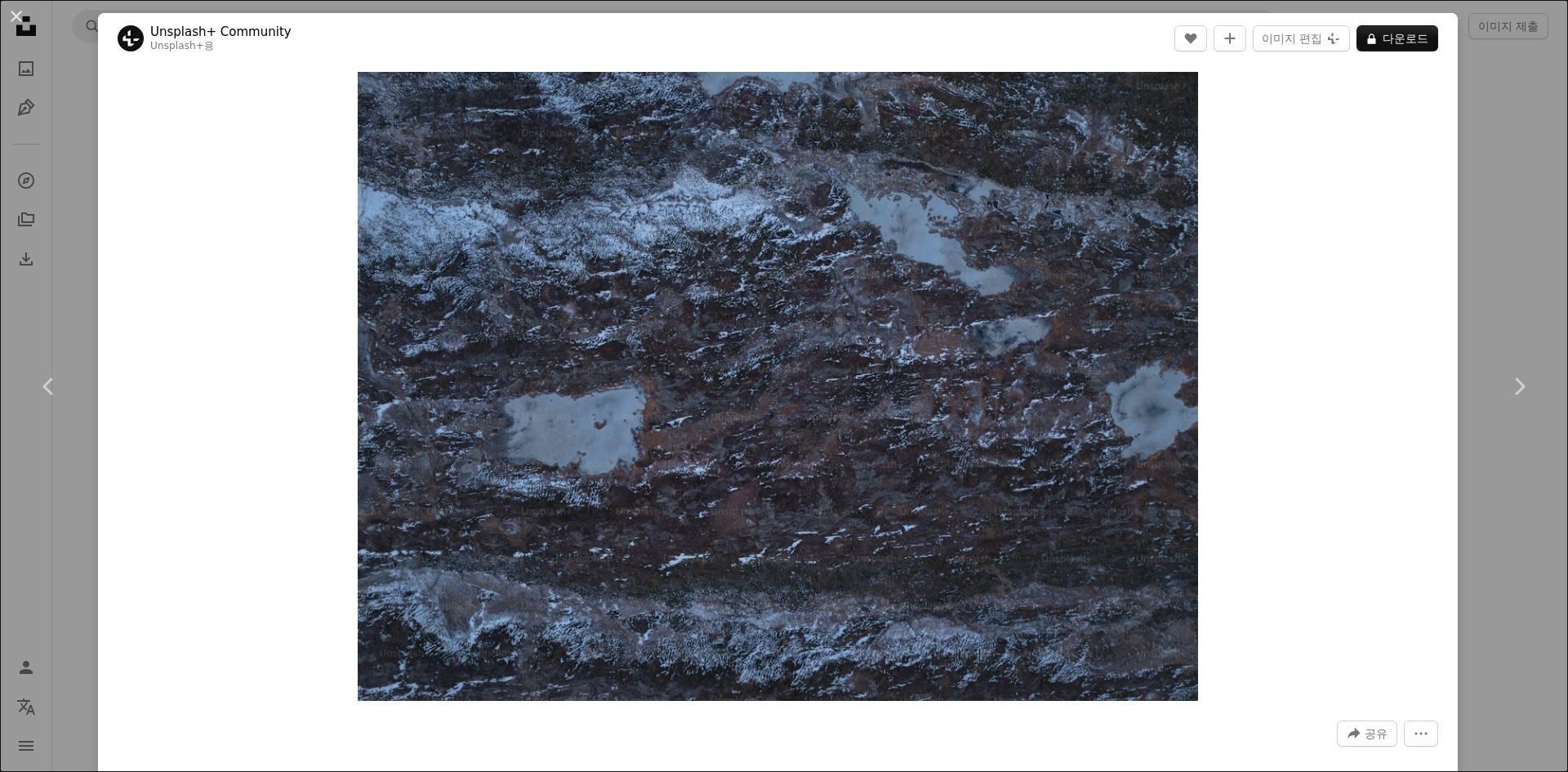
drag, startPoint x: 22, startPoint y: 19, endPoint x: 140, endPoint y: 138, distance: 167.4
click at [22, 19] on button "An X shape" at bounding box center [17, 17] width 20 height 20
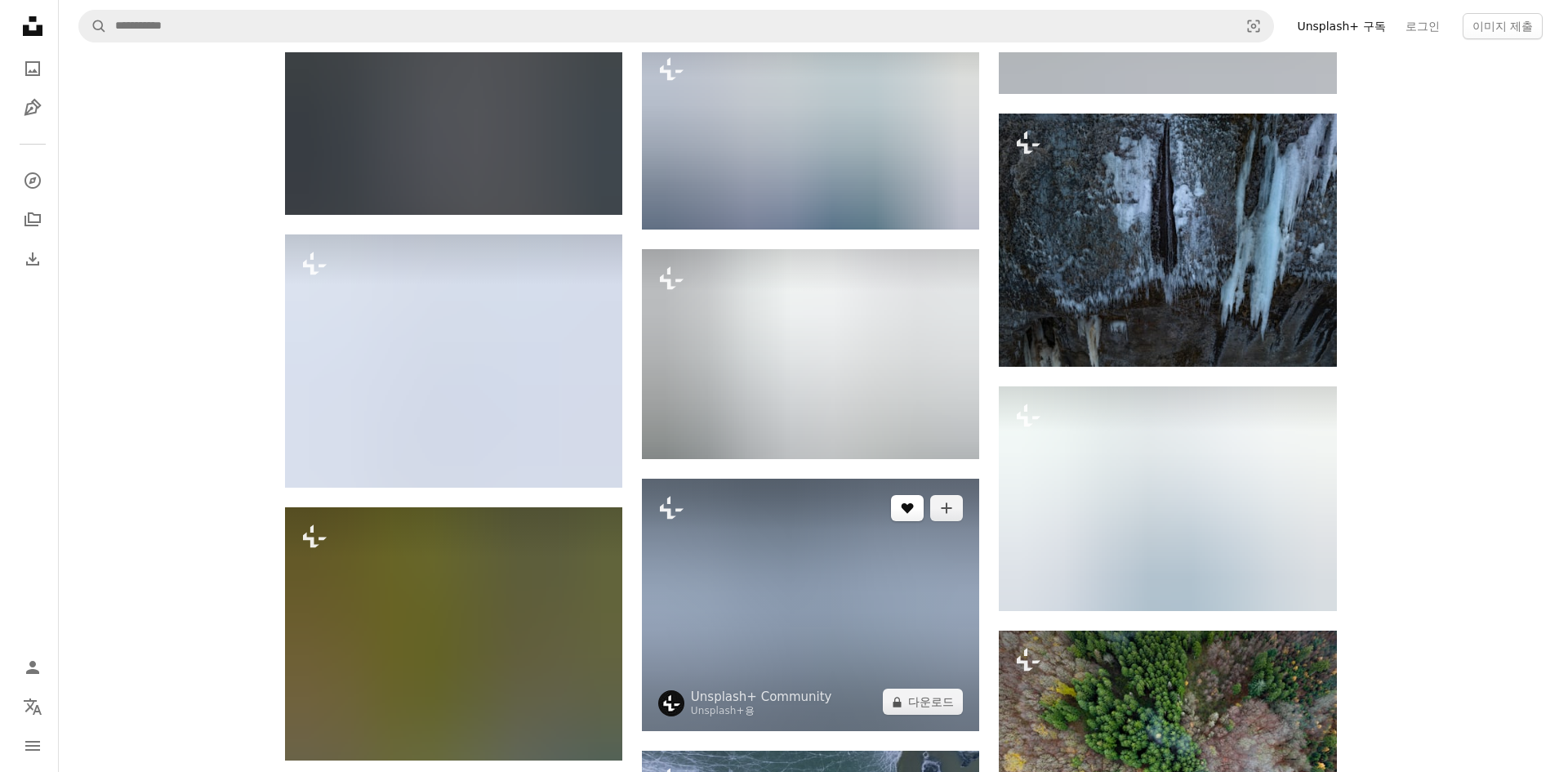
scroll to position [24106, 0]
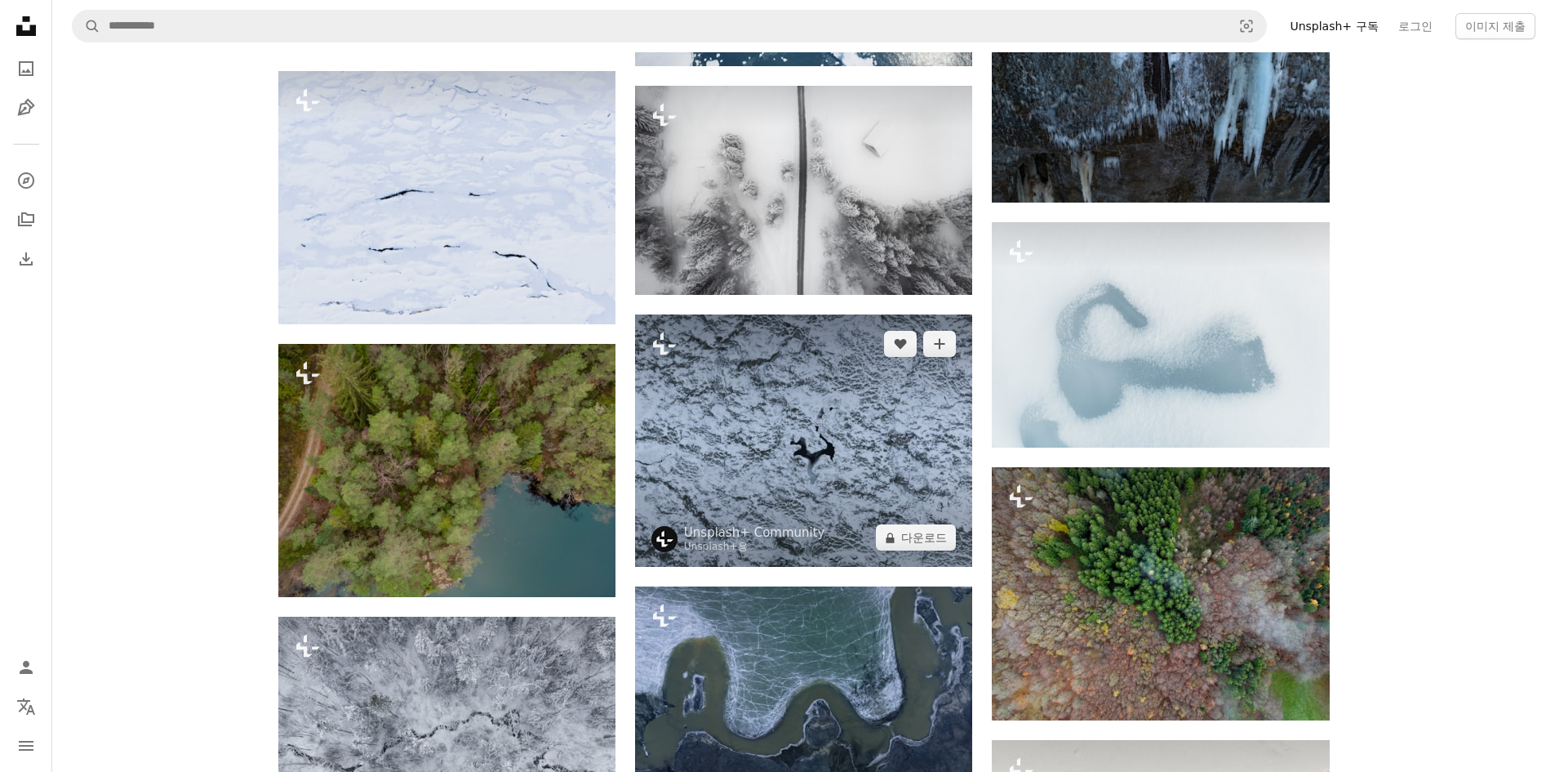
click at [857, 450] on img at bounding box center [803, 440] width 337 height 252
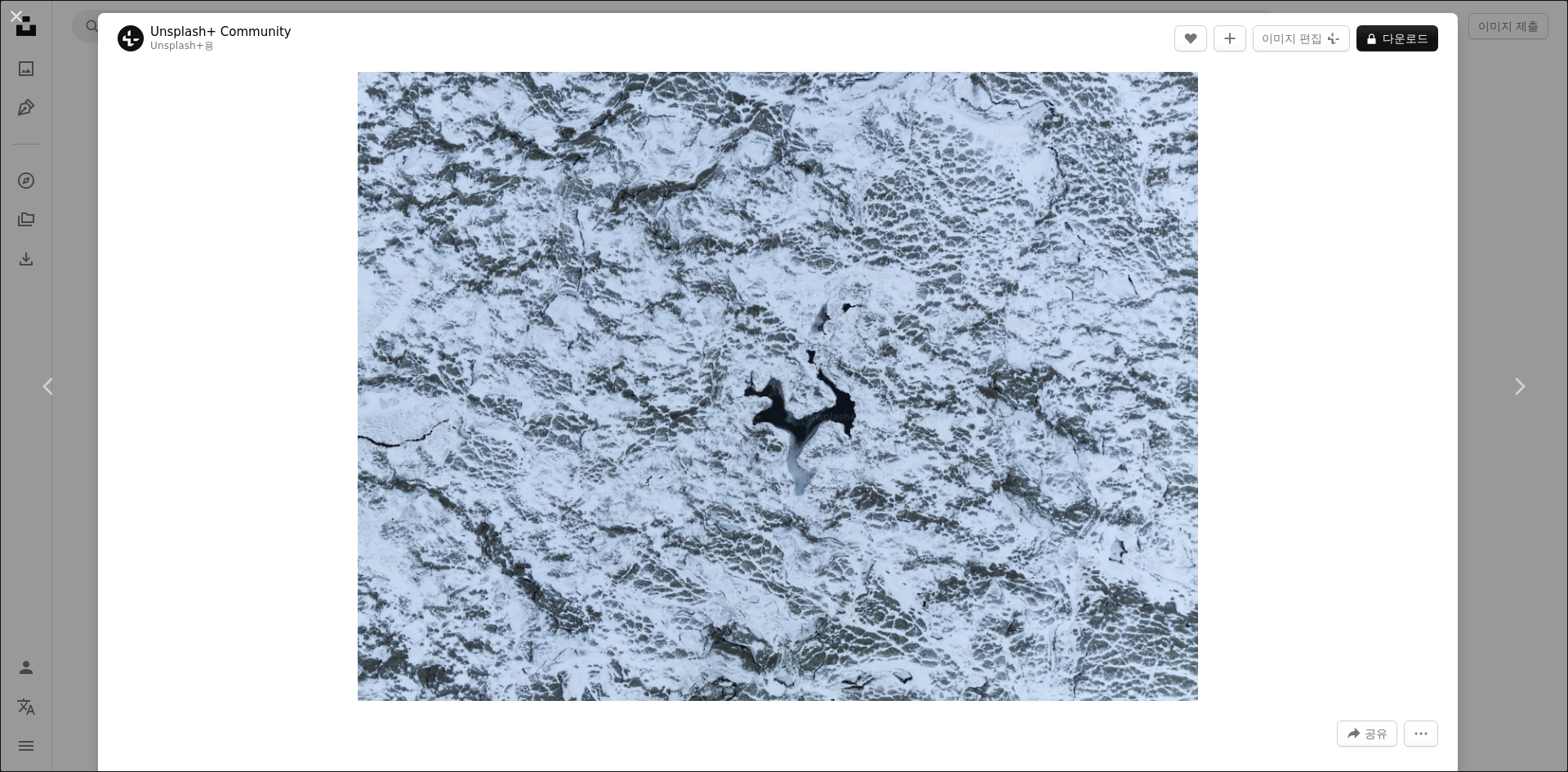
drag, startPoint x: 1219, startPoint y: 103, endPoint x: 1260, endPoint y: 67, distance: 54.4
click at [1221, 102] on div "Zoom in" at bounding box center [777, 386] width 1359 height 645
click at [1275, 40] on button "이미지 편집 Plus sign for Unsplash+" at bounding box center [1300, 38] width 97 height 26
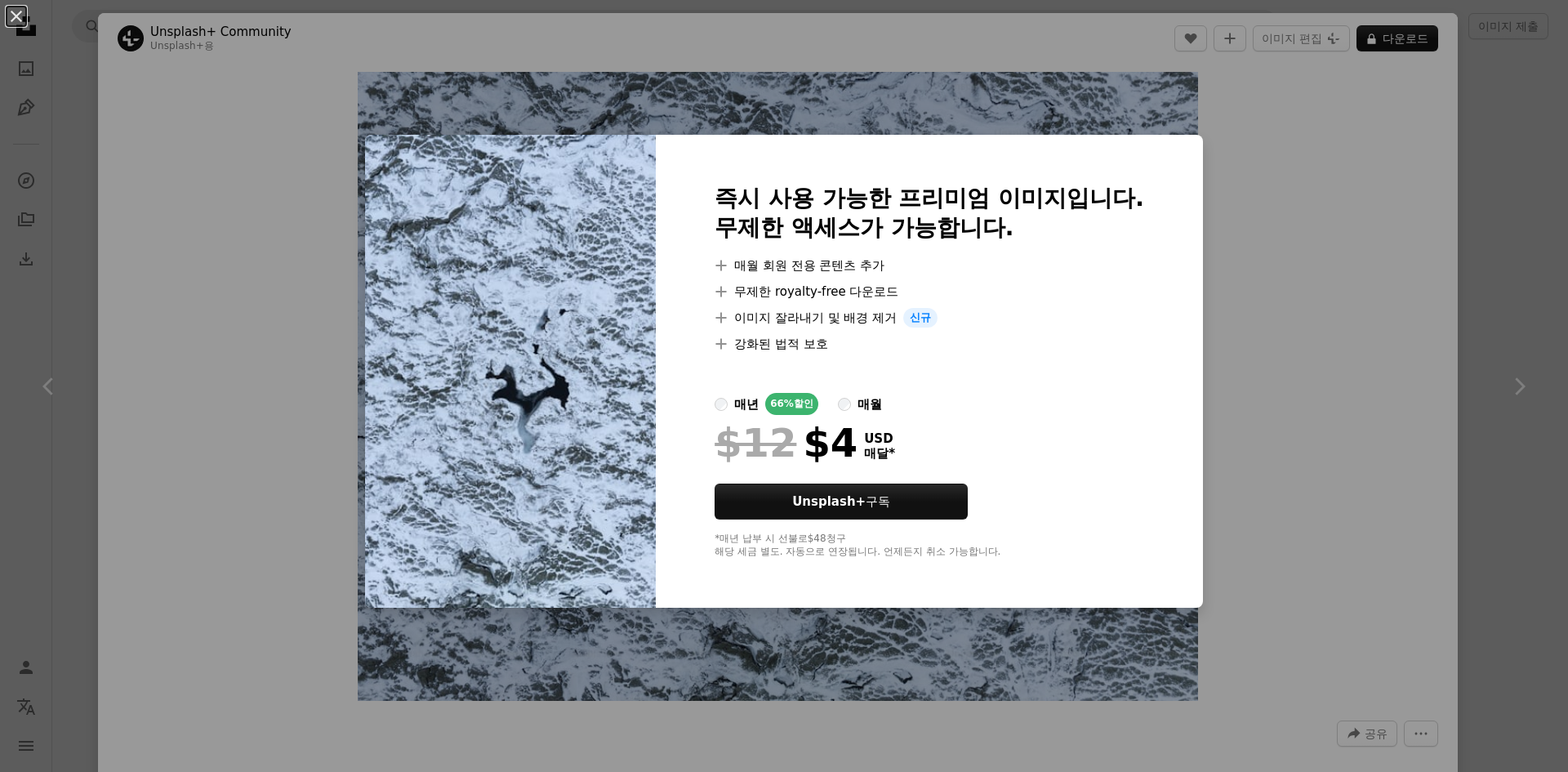
drag, startPoint x: 1287, startPoint y: 327, endPoint x: 1252, endPoint y: 300, distance: 44.3
click at [1287, 325] on div "An X shape 즉시 사용 가능한 프리미엄 이미지입니다. 무제한 액세스가 가능합니다. A plus sign 매월 회원 전용 콘텐츠 추가 A…" at bounding box center [784, 386] width 1568 height 772
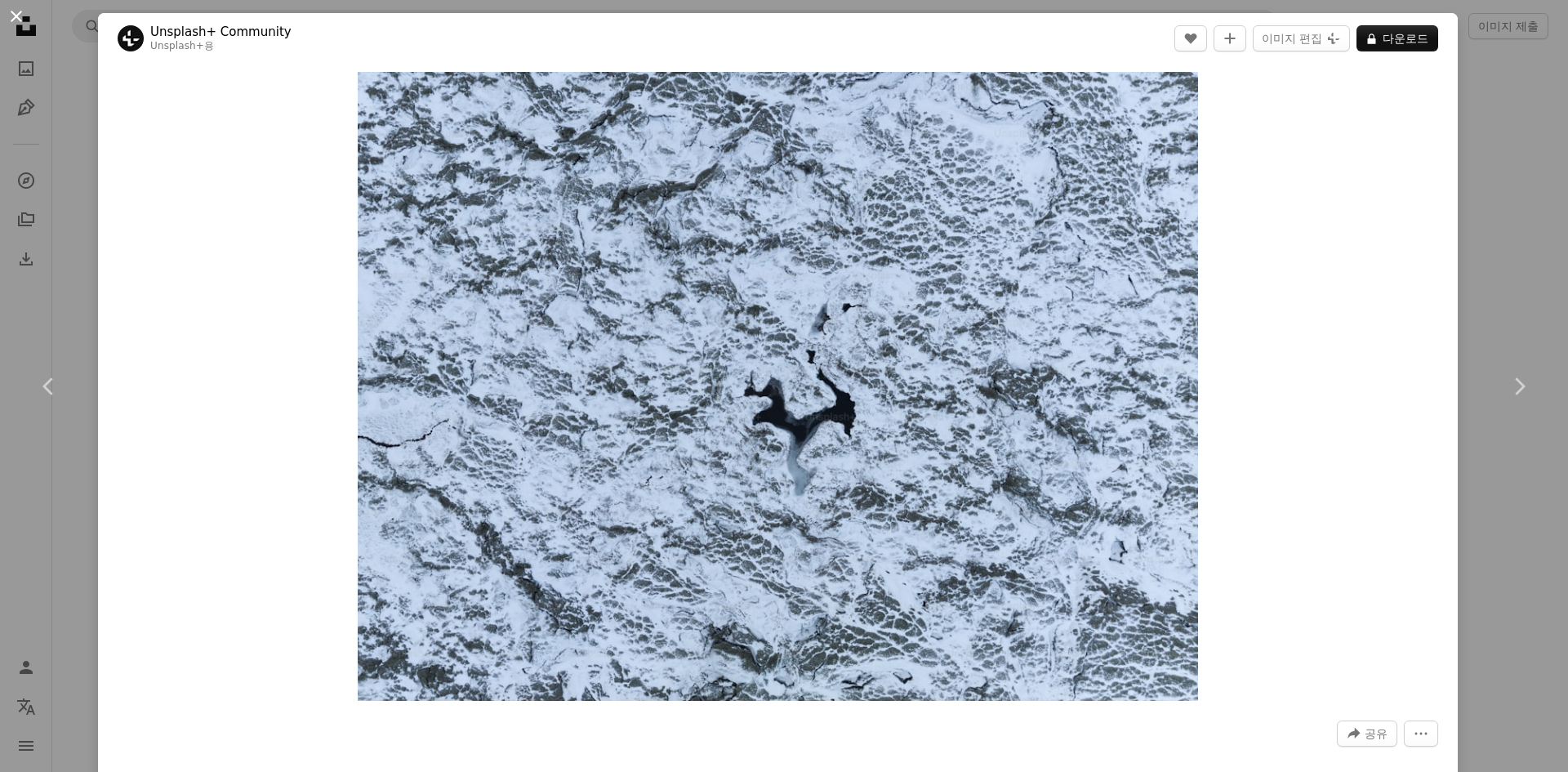
click at [23, 14] on button "An X shape" at bounding box center [17, 17] width 20 height 20
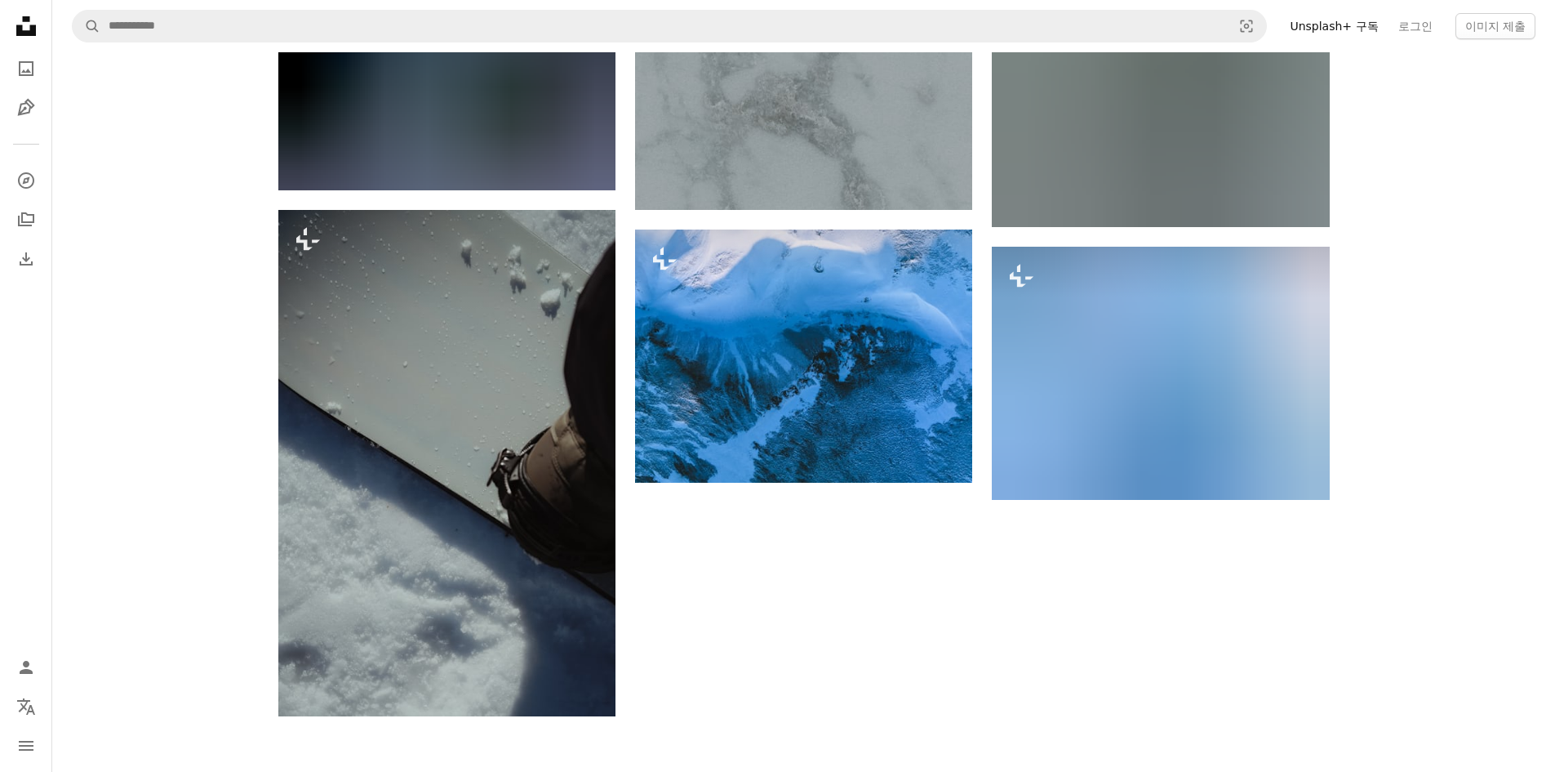
scroll to position [27496, 0]
